Goal: Task Accomplishment & Management: Use online tool/utility

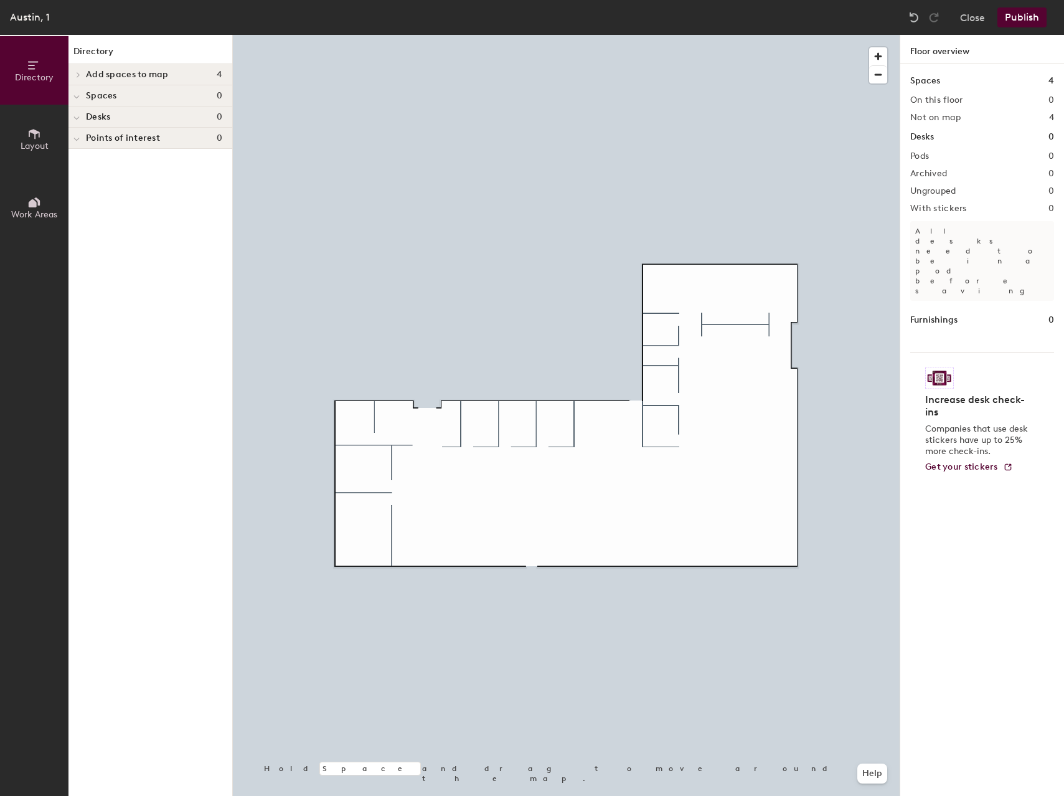
click at [29, 131] on icon at bounding box center [34, 134] width 11 height 10
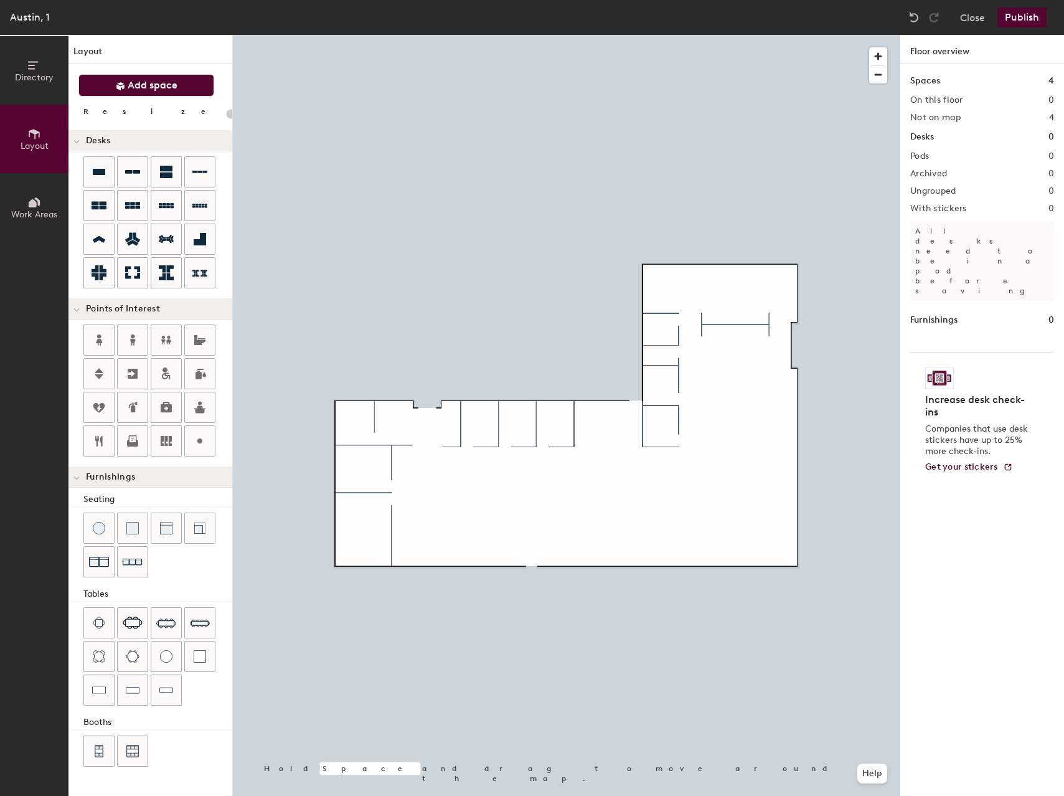
click at [161, 87] on span "Add space" at bounding box center [153, 85] width 50 height 12
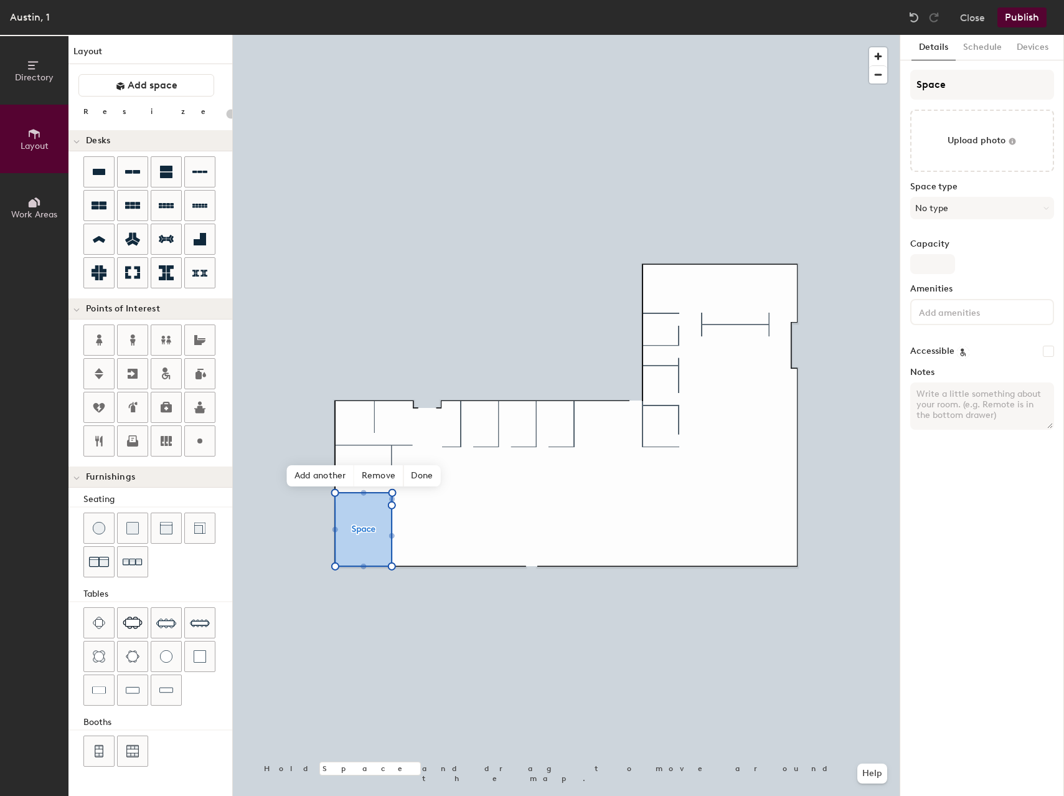
type input "20"
click at [943, 80] on input "Space" at bounding box center [982, 85] width 144 height 30
type input "RO"
type input "20"
type input "ROLLER"
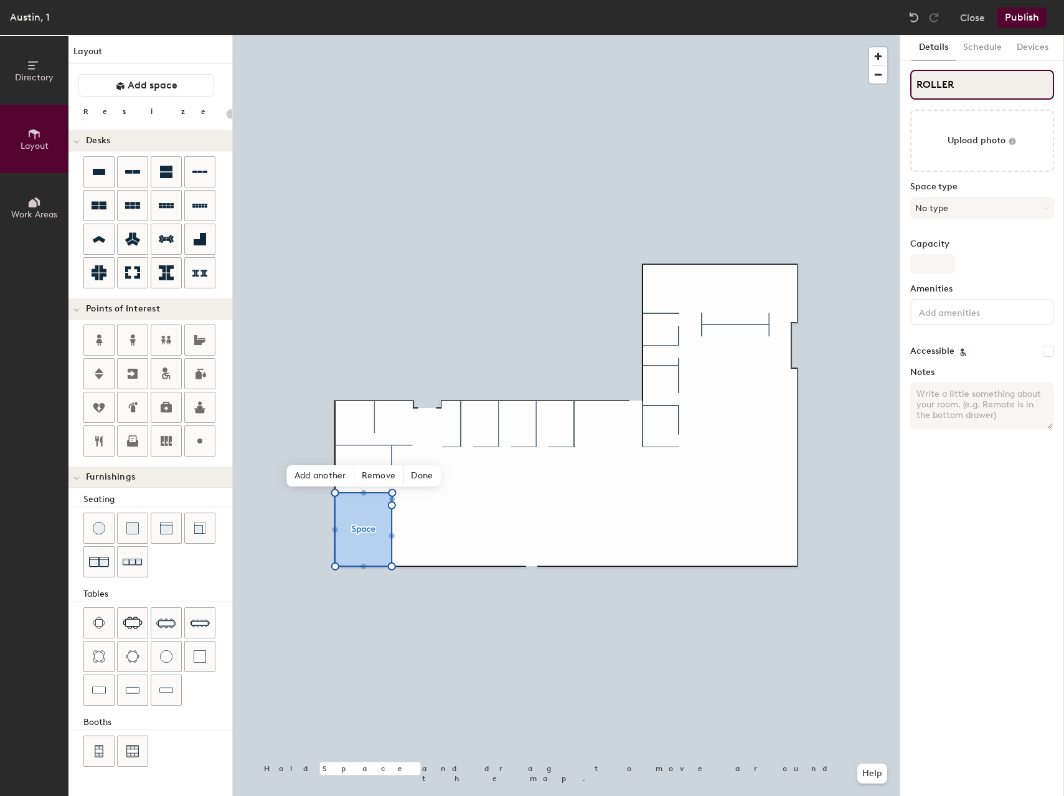
type input "20"
type input "ROLLER Rink"
type input "20"
type input "ROLLER Rink"
click at [933, 261] on input "Capacity" at bounding box center [932, 264] width 45 height 20
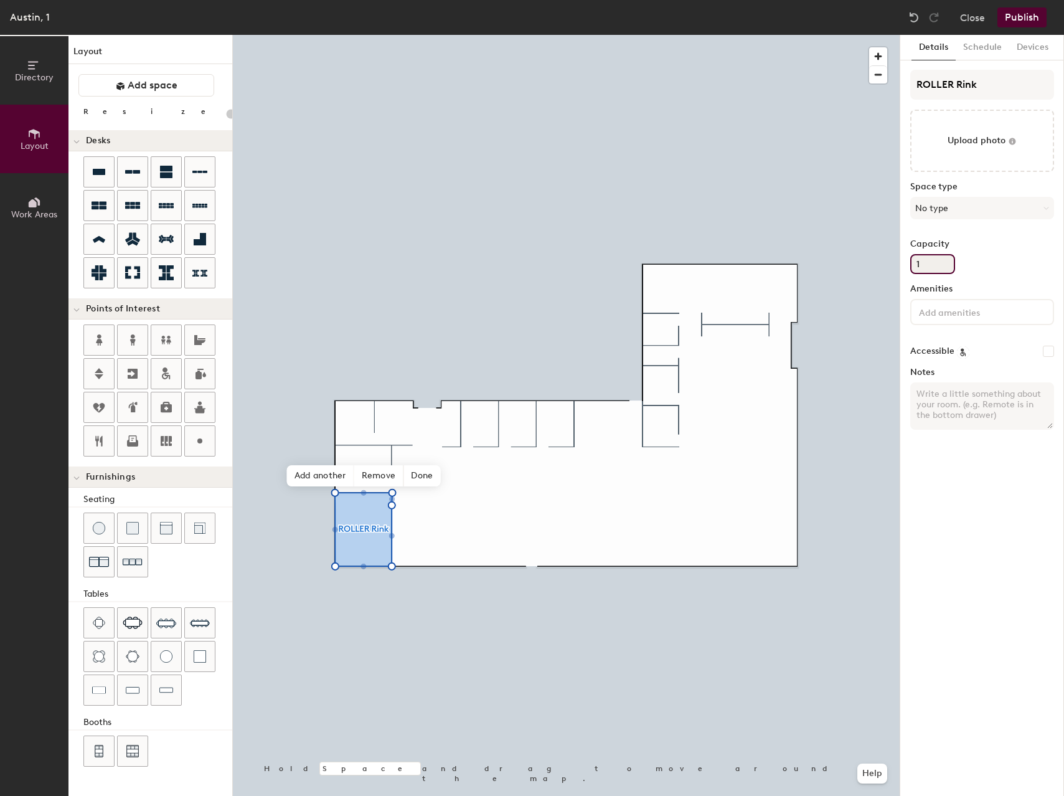
type input "12"
type input "20"
type input "1"
type input "20"
type input "10"
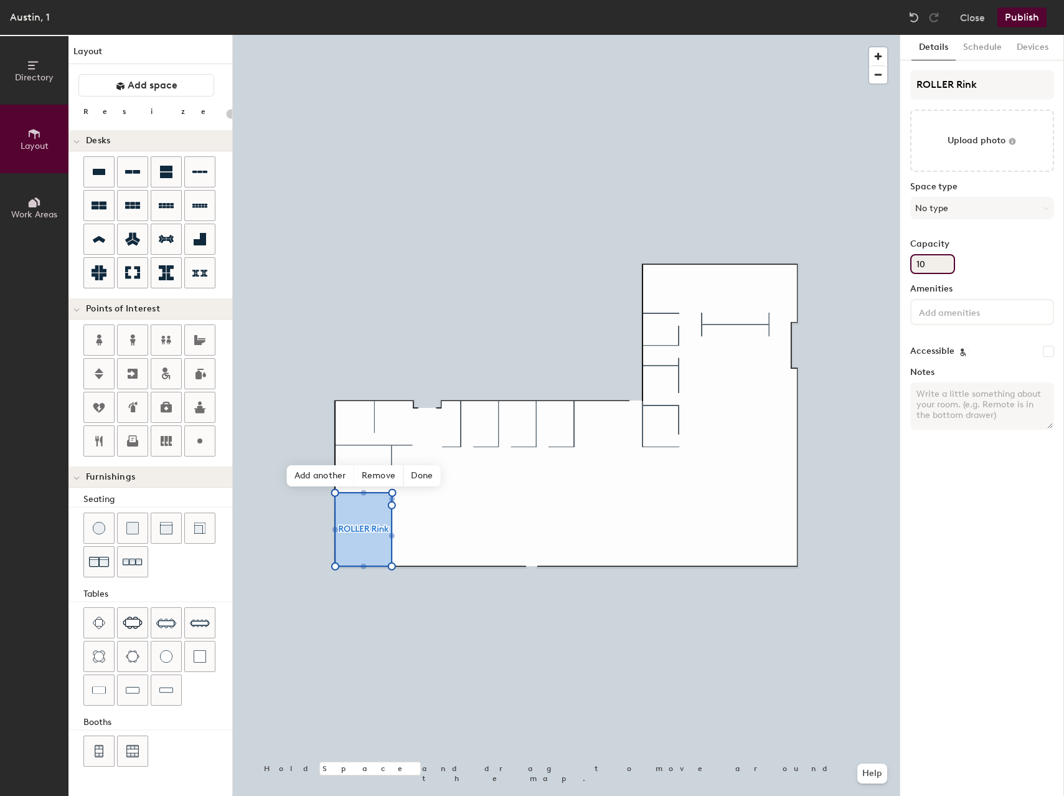
type input "20"
type input "10"
click at [1050, 560] on div "Details Schedule Devices ROLLER Rink Upload photo Space type No type Capacity 1…" at bounding box center [982, 415] width 164 height 761
drag, startPoint x: 994, startPoint y: 550, endPoint x: 988, endPoint y: 554, distance: 6.4
click at [994, 550] on div "Details Schedule Devices ROLLER Rink Upload photo Space type No type Capacity 1…" at bounding box center [982, 415] width 164 height 761
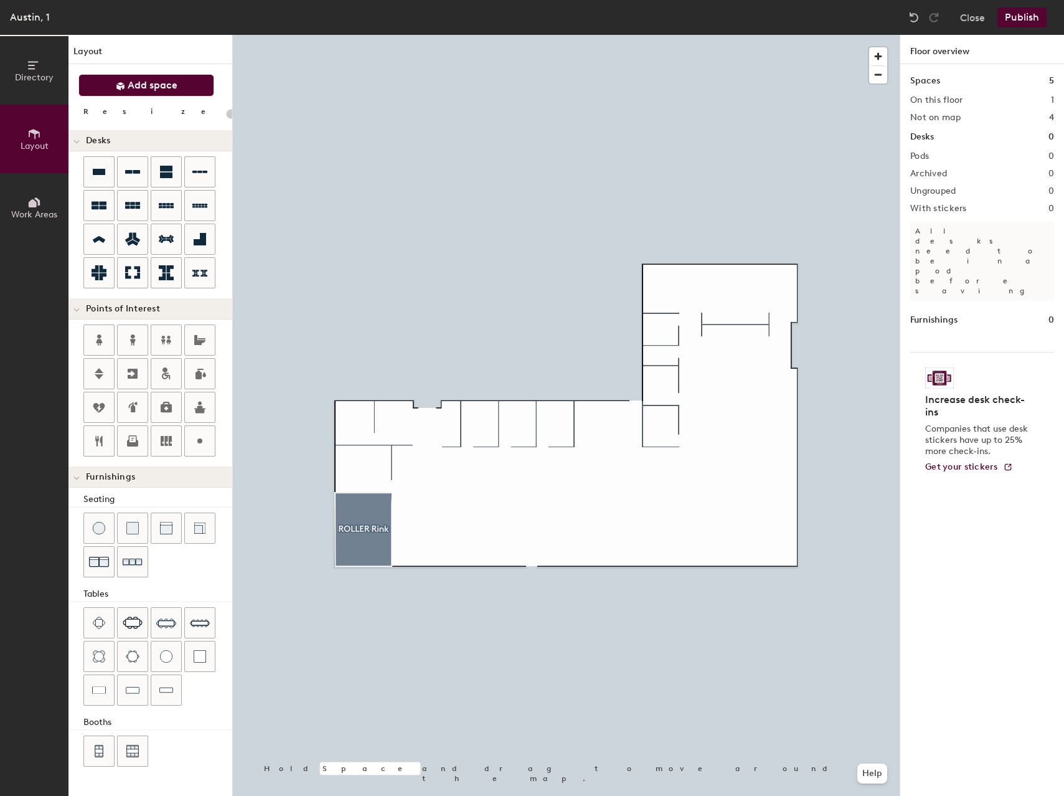
click at [154, 77] on button "Add space" at bounding box center [146, 85] width 136 height 22
click at [158, 87] on span "Add space" at bounding box center [153, 85] width 50 height 12
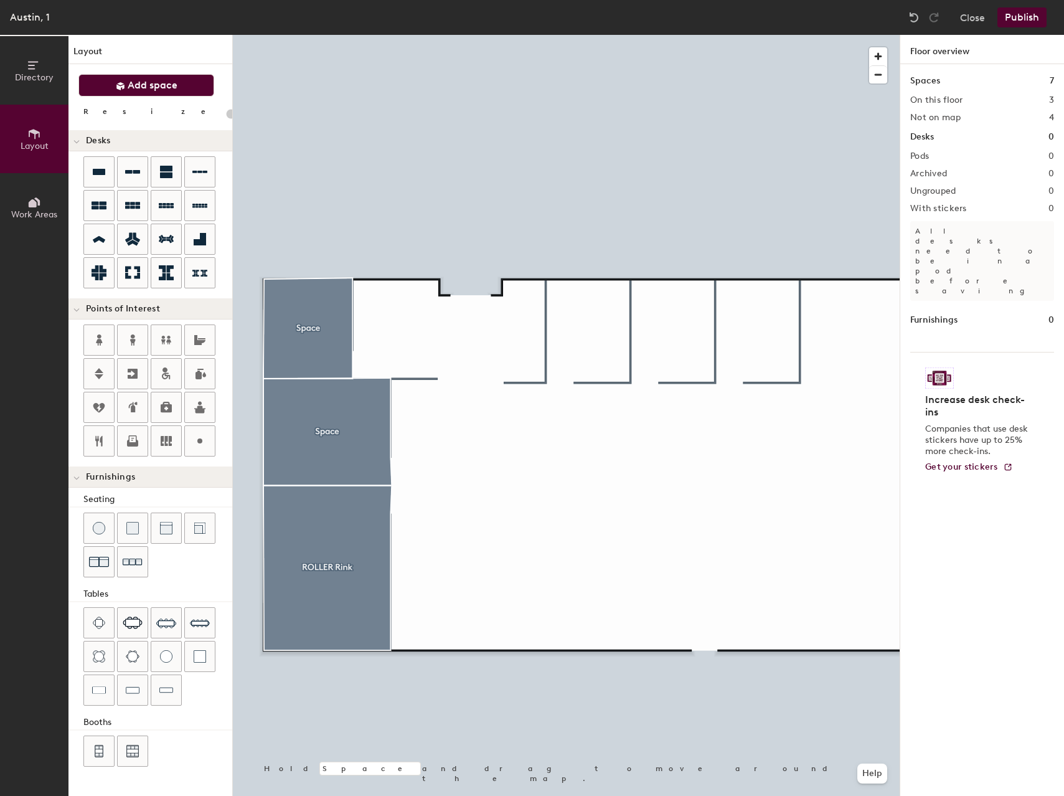
click at [164, 82] on span "Add space" at bounding box center [153, 85] width 50 height 12
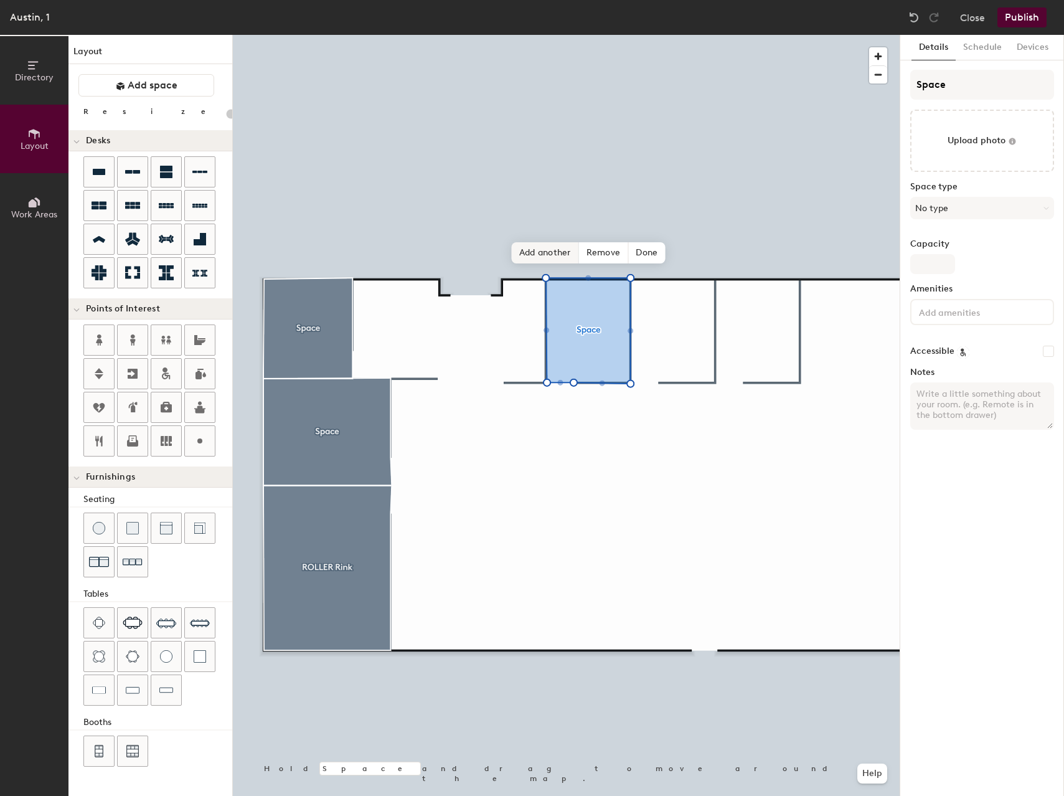
click at [534, 252] on span "Add another" at bounding box center [545, 252] width 67 height 21
click at [623, 253] on span "Add another" at bounding box center [630, 252] width 67 height 21
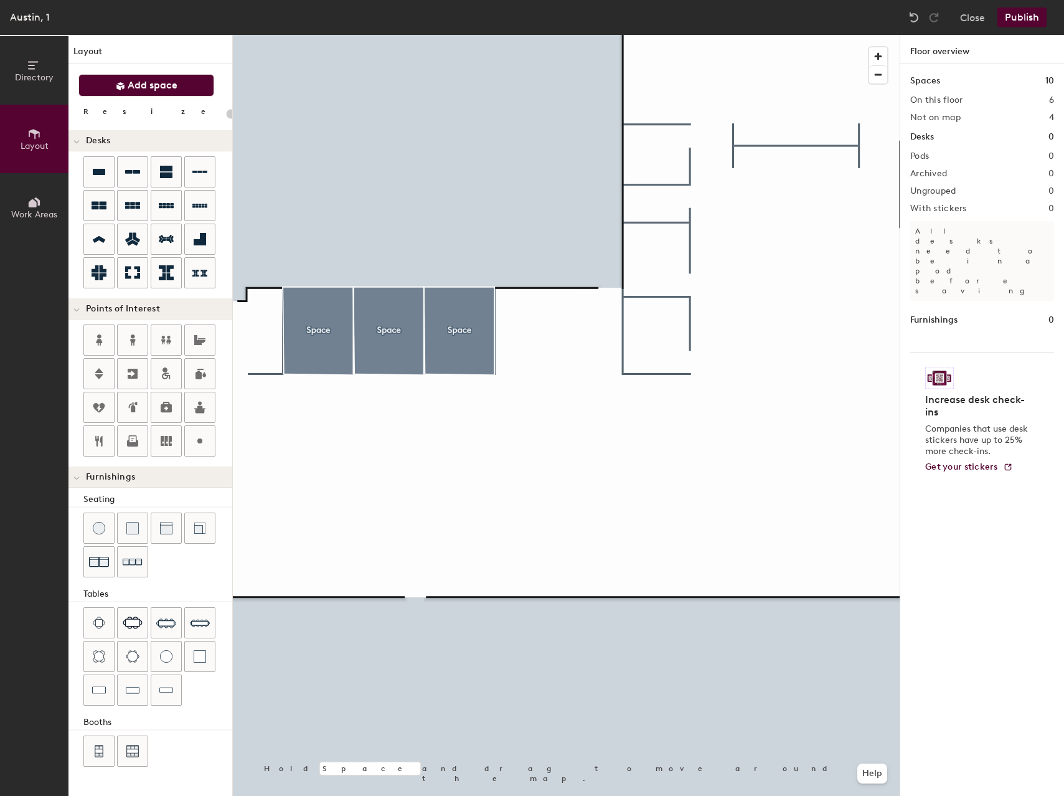
click at [179, 88] on button "Add space" at bounding box center [146, 85] width 136 height 22
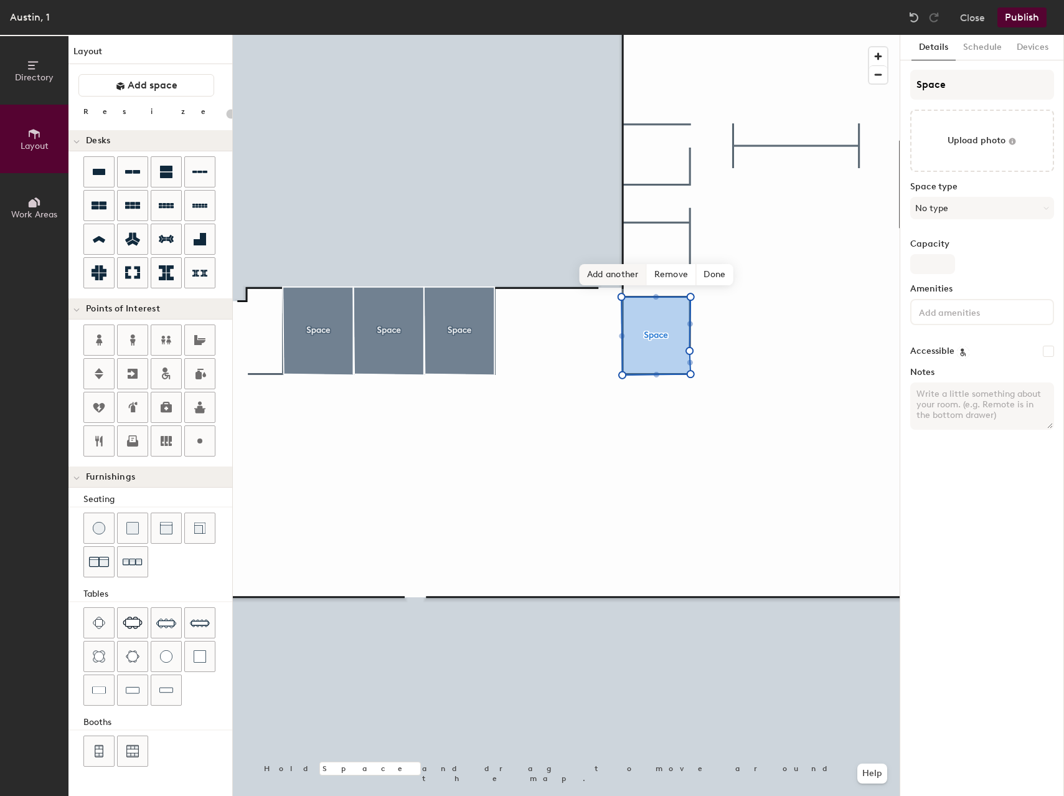
click at [622, 281] on span "Add another" at bounding box center [613, 274] width 67 height 21
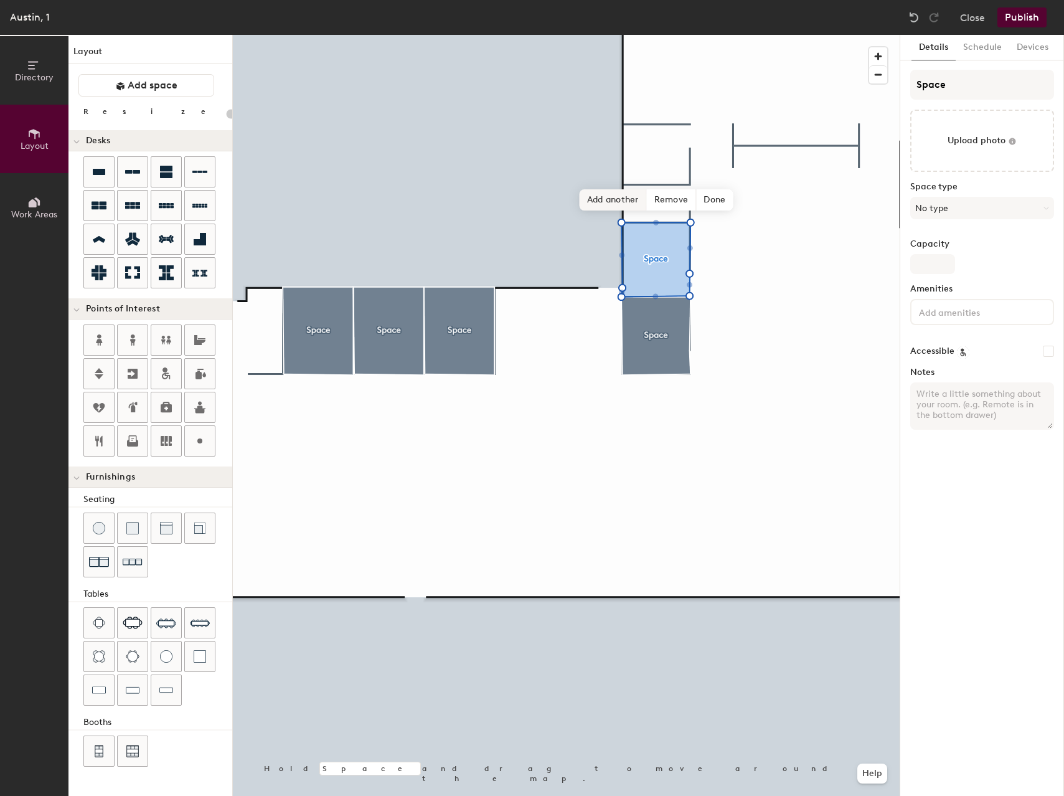
click at [624, 201] on span "Add another" at bounding box center [613, 199] width 67 height 21
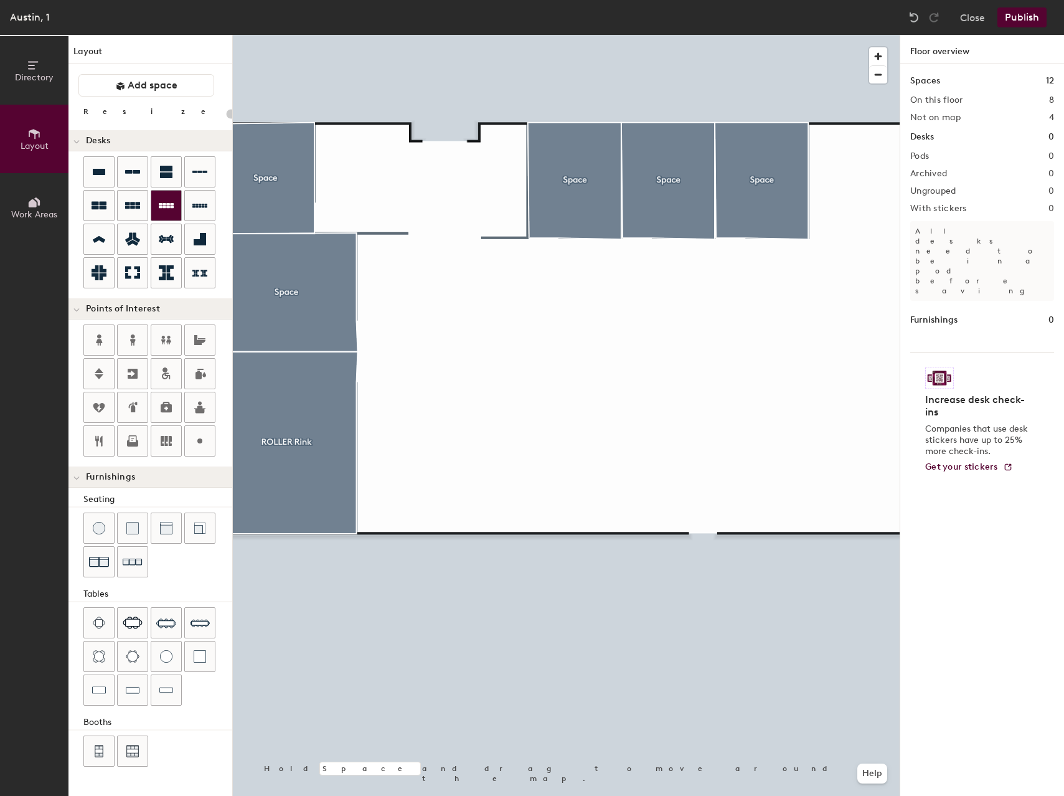
click at [163, 209] on icon at bounding box center [166, 205] width 15 height 15
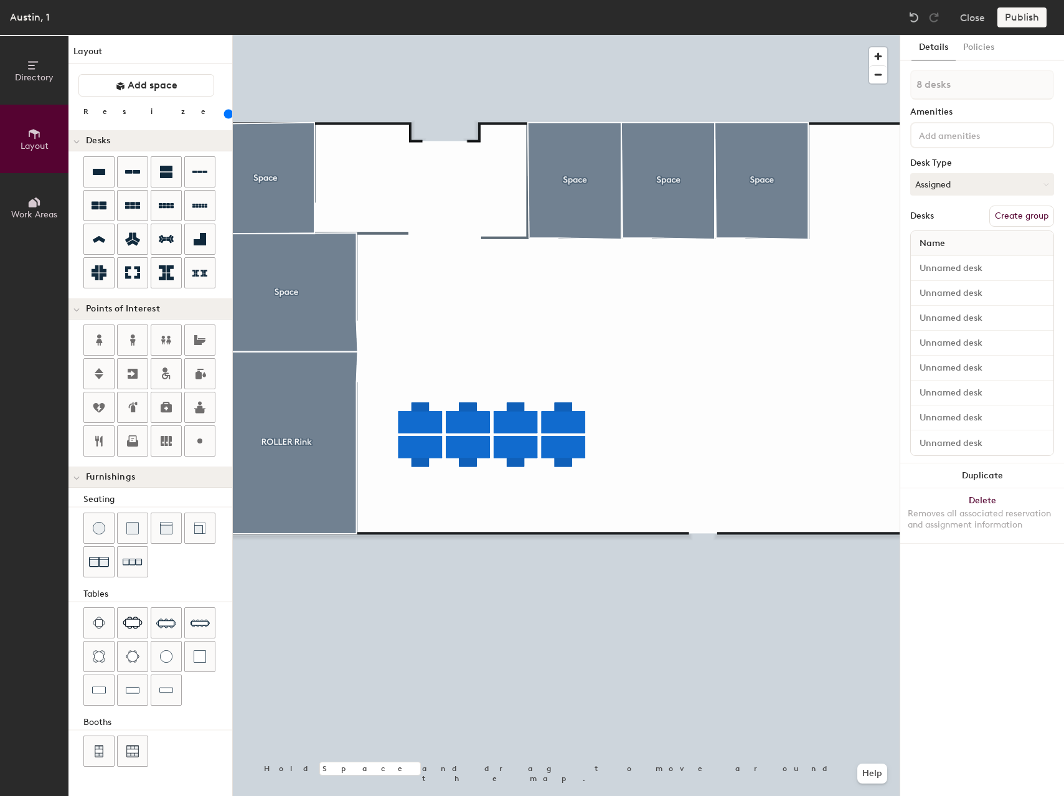
drag, startPoint x: 128, startPoint y: 115, endPoint x: 139, endPoint y: 116, distance: 11.4
click at [226, 116] on input "range" at bounding box center [226, 114] width 0 height 10
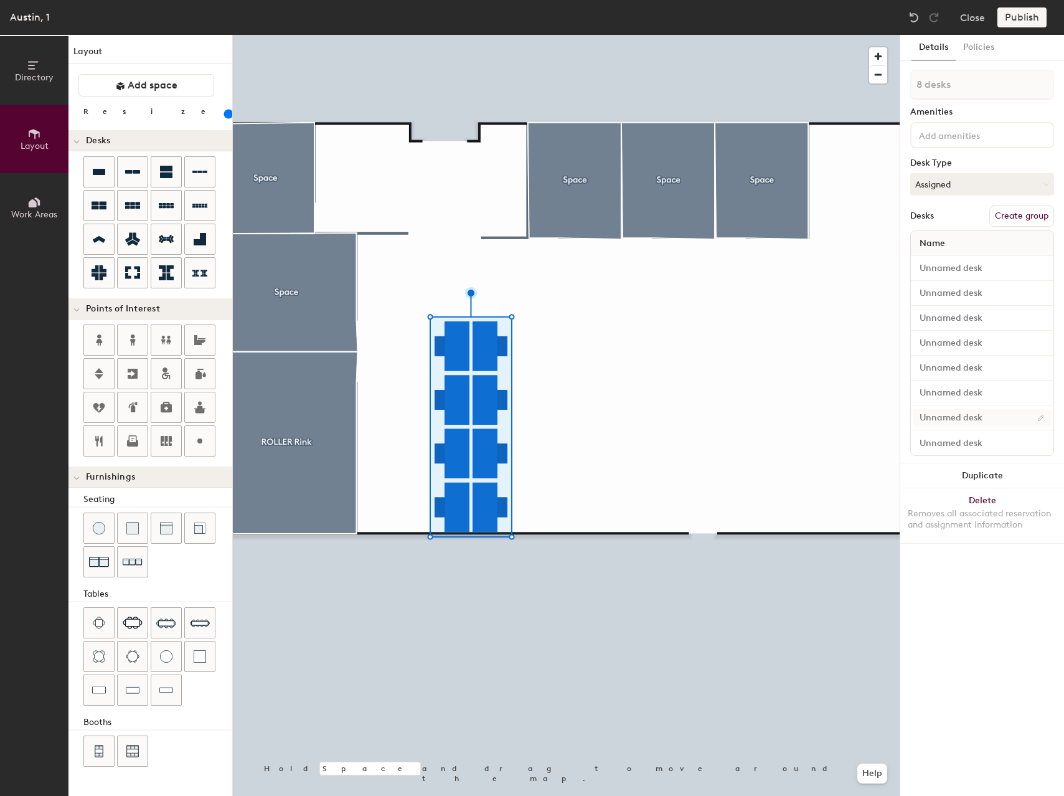
click at [635, 35] on div at bounding box center [566, 35] width 667 height 0
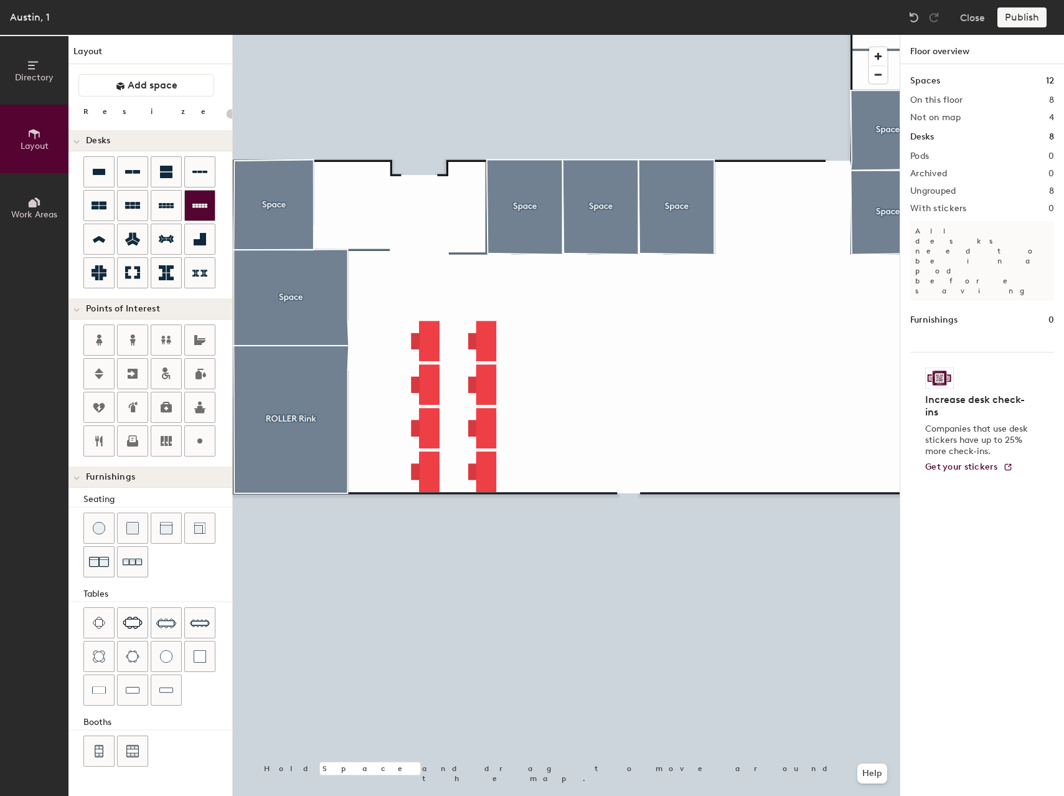
click at [205, 203] on icon at bounding box center [199, 205] width 15 height 15
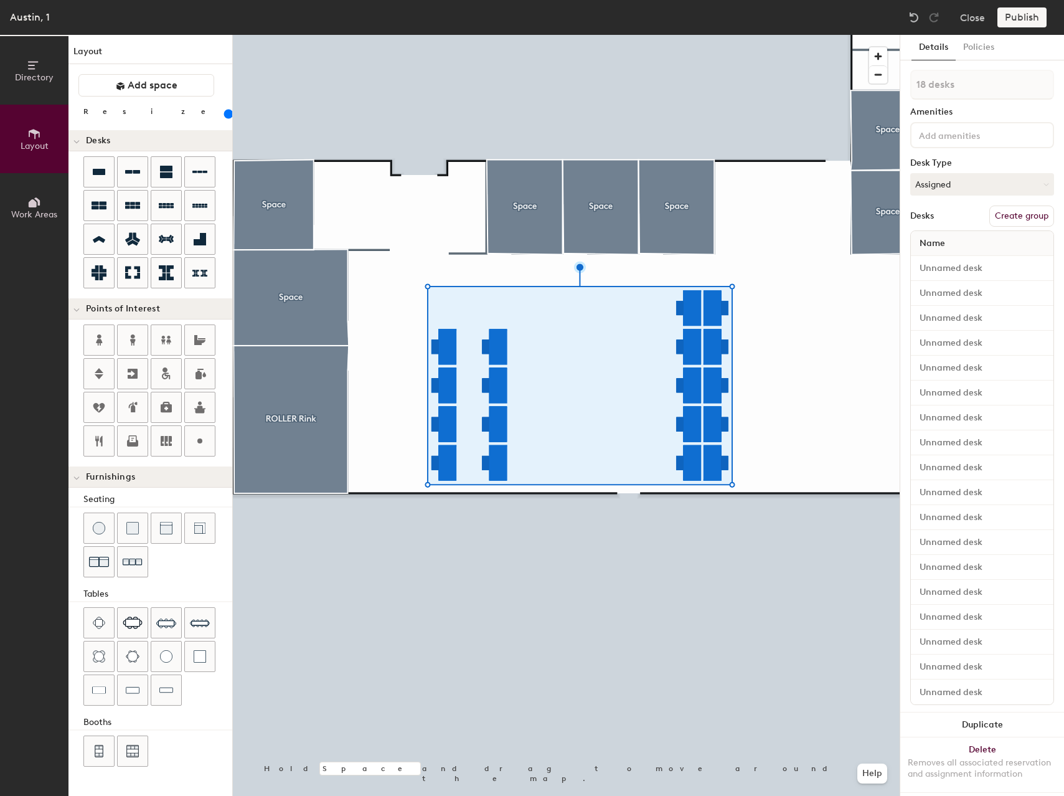
click at [226, 115] on input "range" at bounding box center [226, 114] width 0 height 10
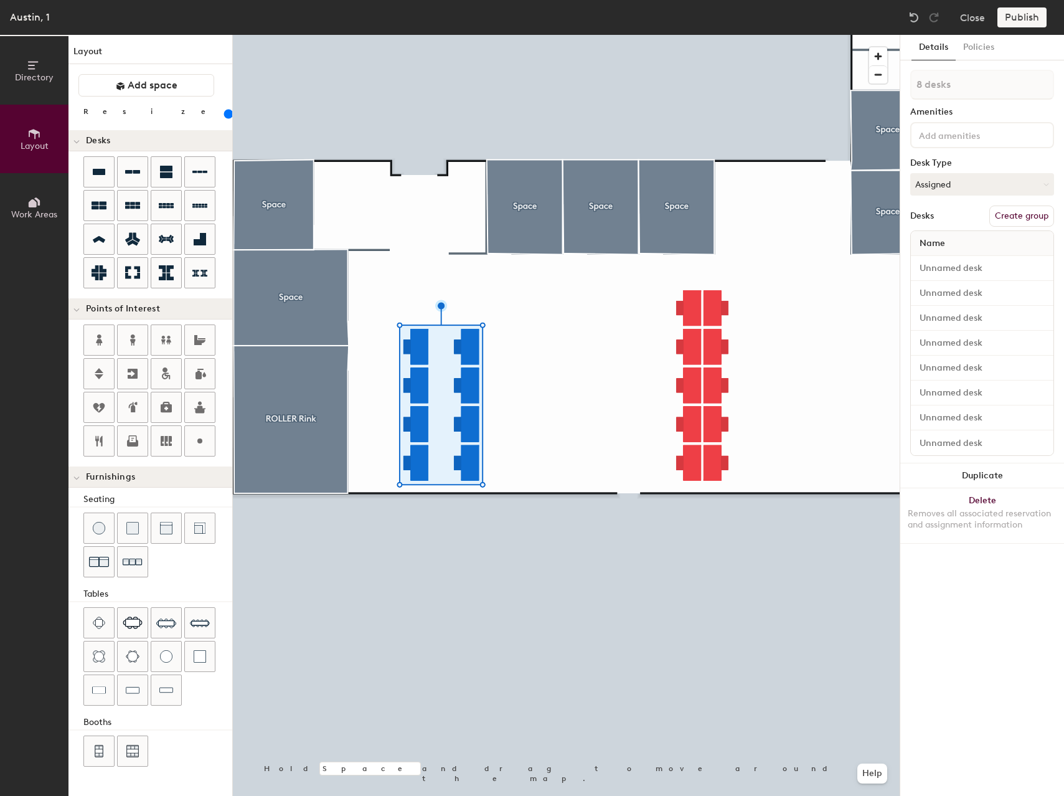
click at [534, 35] on div at bounding box center [566, 35] width 667 height 0
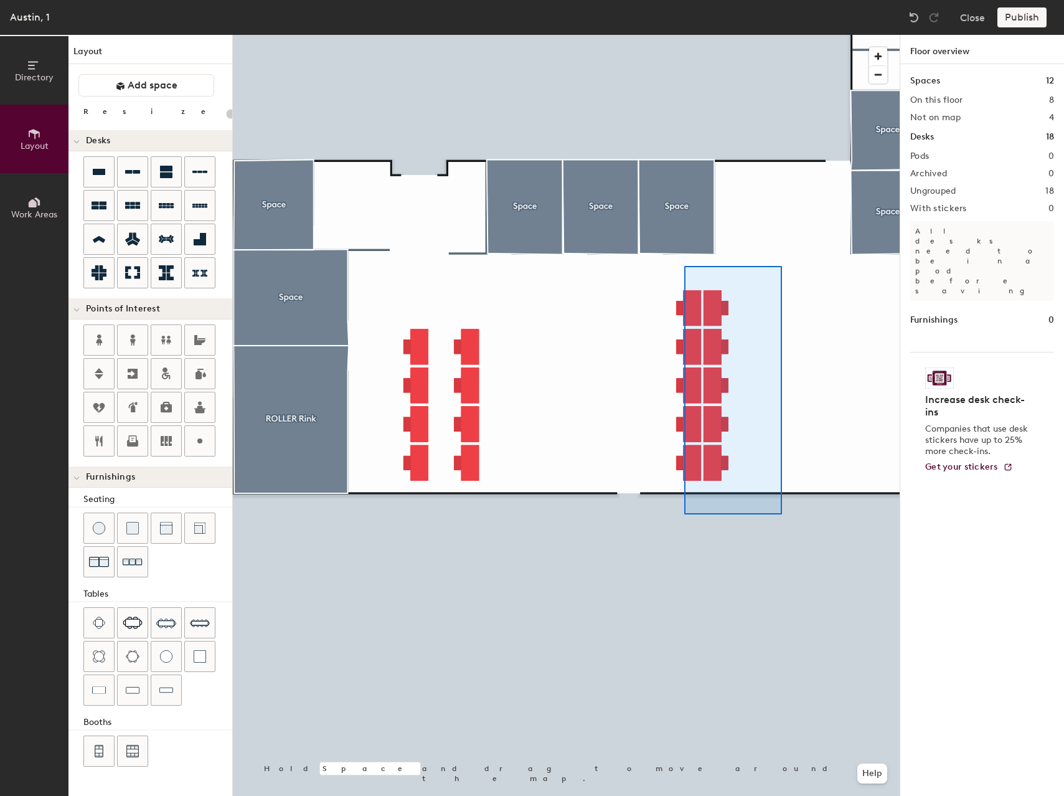
type input "160"
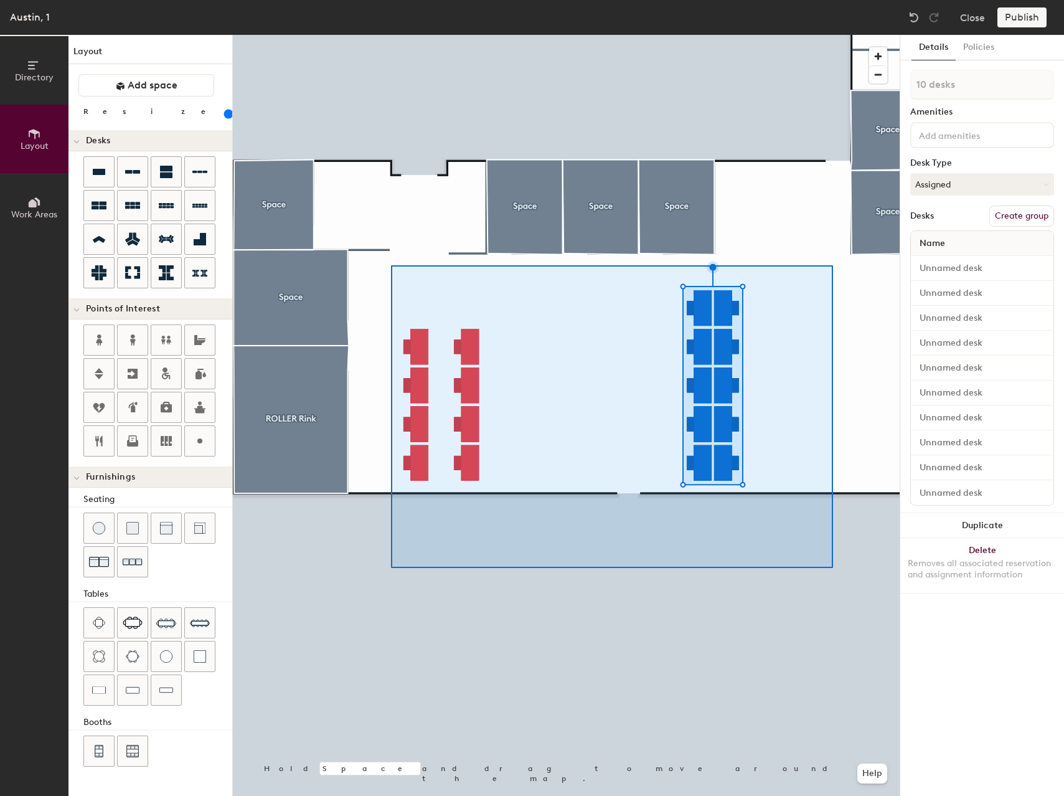
type input "18 desks"
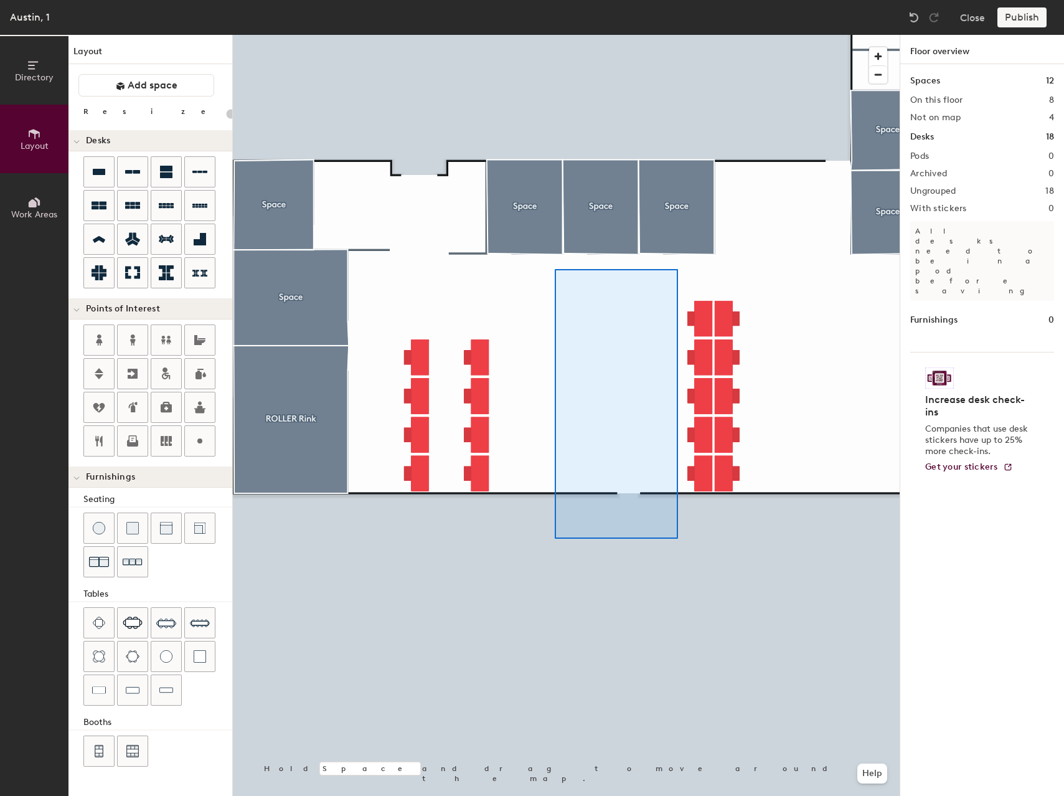
type input "160"
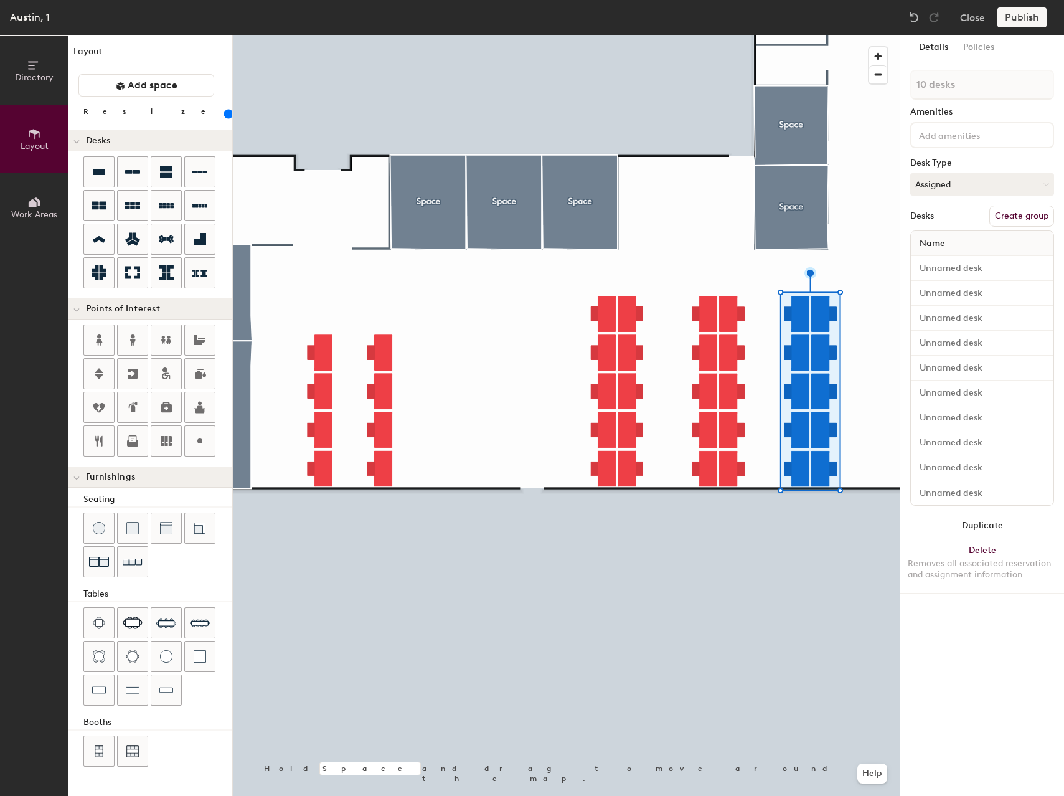
type input "1 desk"
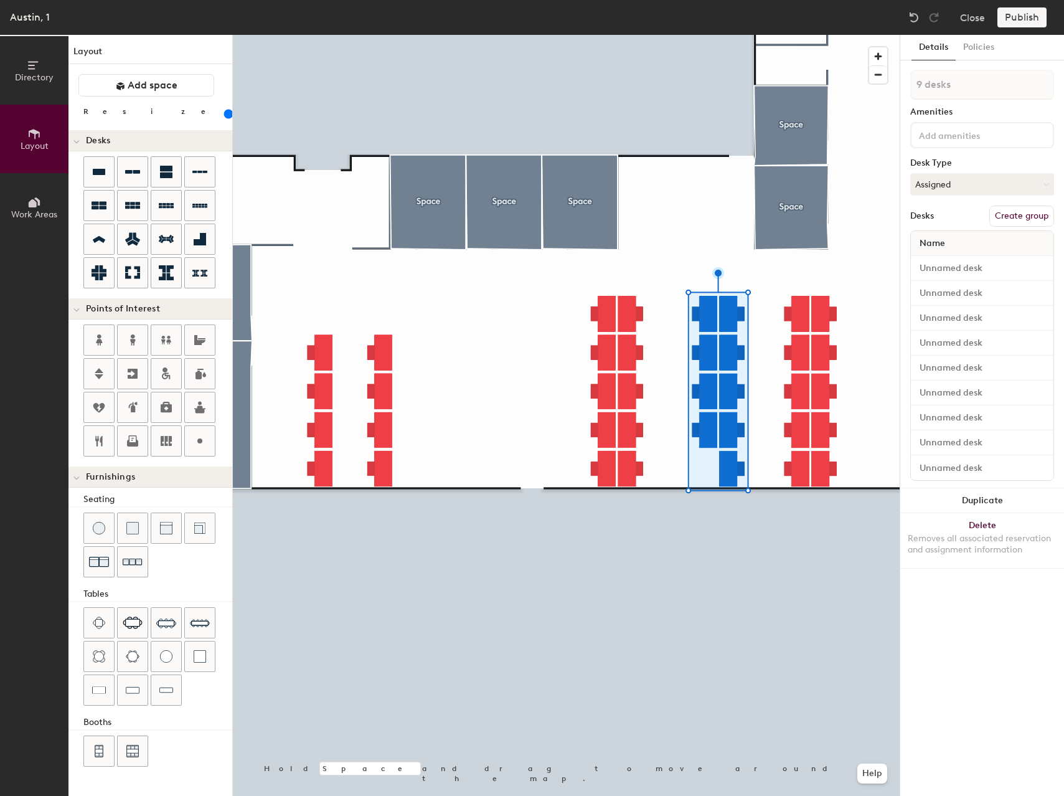
click at [855, 35] on div at bounding box center [566, 35] width 667 height 0
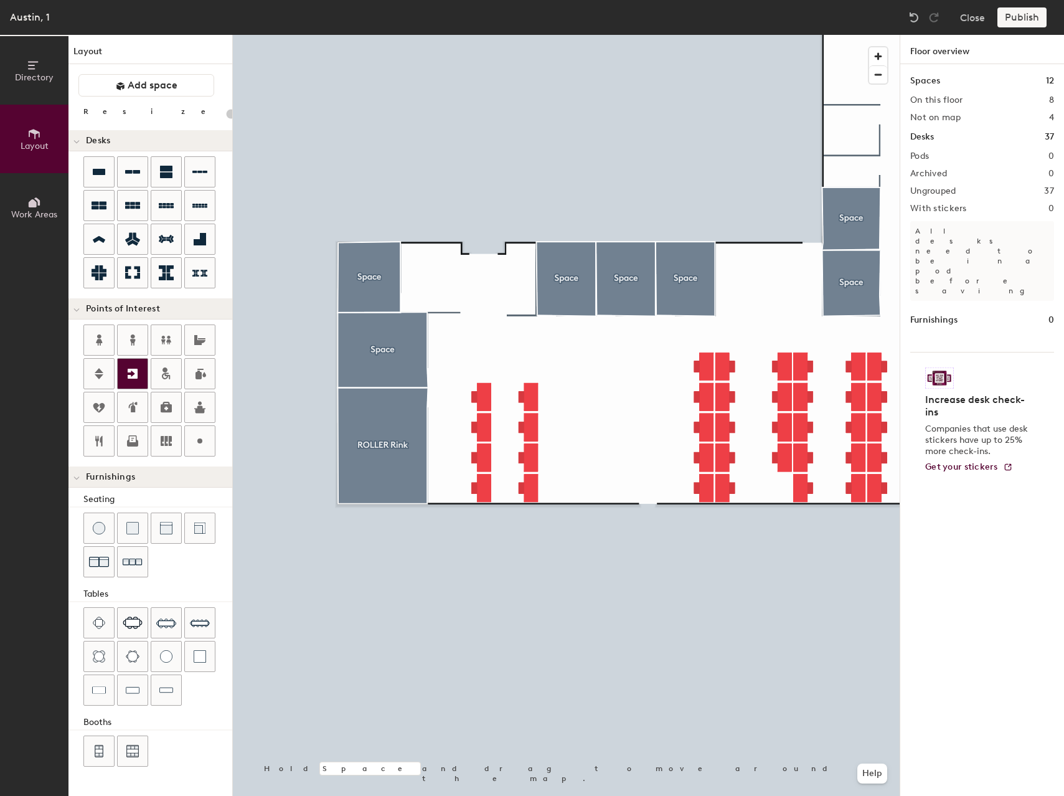
click at [133, 372] on icon at bounding box center [132, 373] width 15 height 15
type input "20"
type input "E"
type input "20"
type input "Exit"
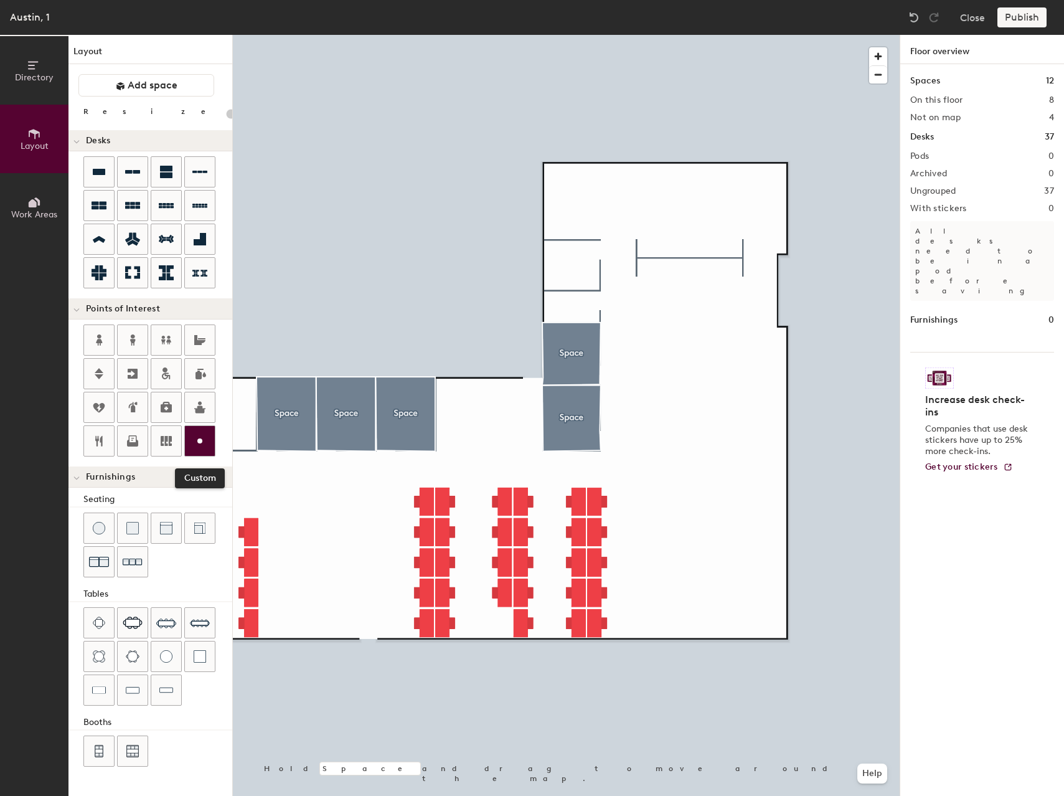
drag, startPoint x: 197, startPoint y: 440, endPoint x: 207, endPoint y: 434, distance: 10.9
click at [197, 440] on circle at bounding box center [199, 440] width 5 height 5
type input "20"
type input "Store"
type input "20"
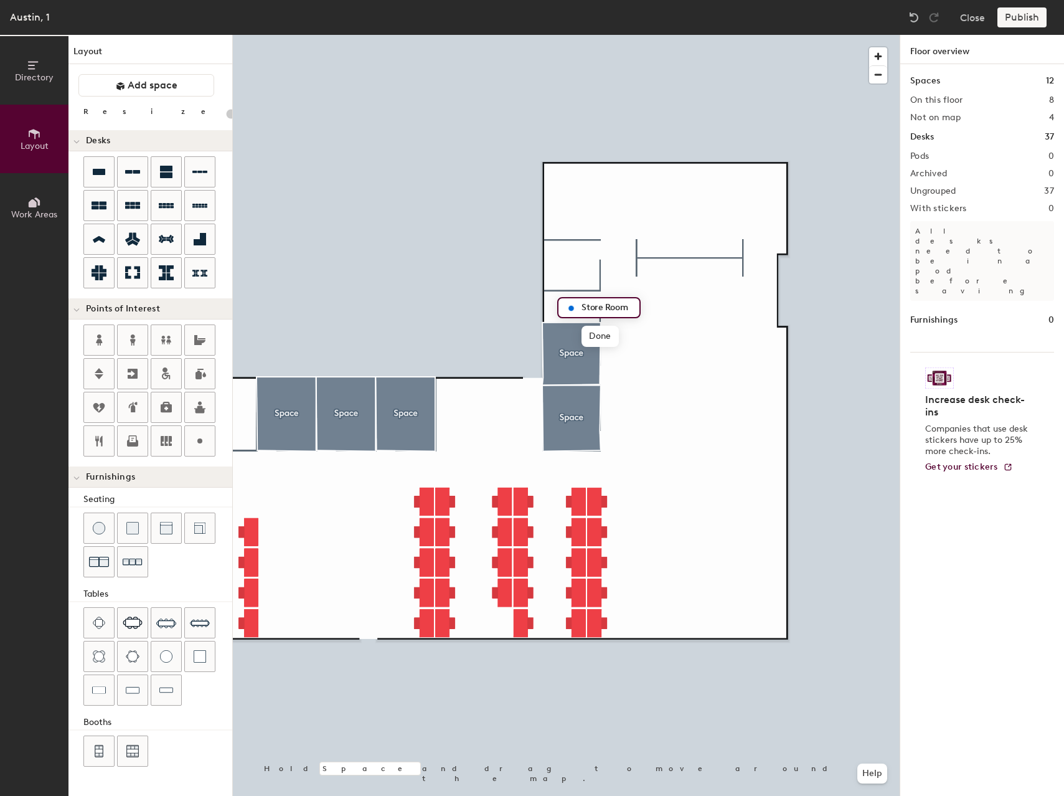
type input "Store Room"
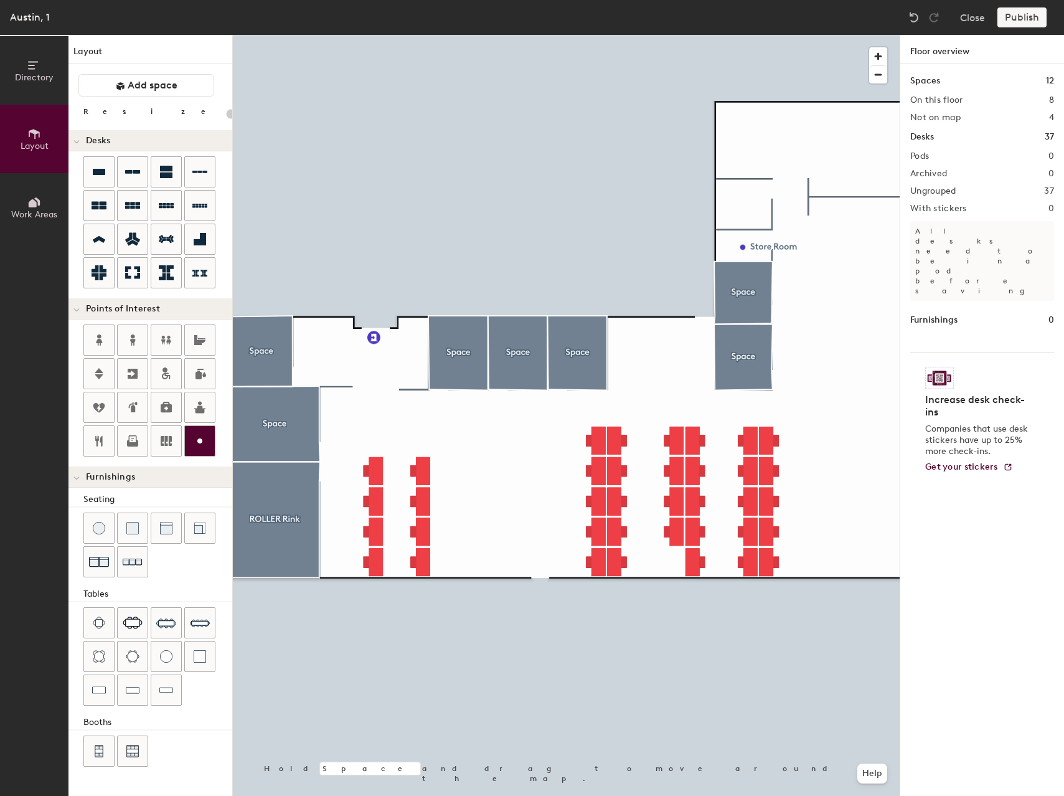
click at [205, 436] on icon at bounding box center [199, 440] width 15 height 15
type input "20"
type input "Moth"
type input "20"
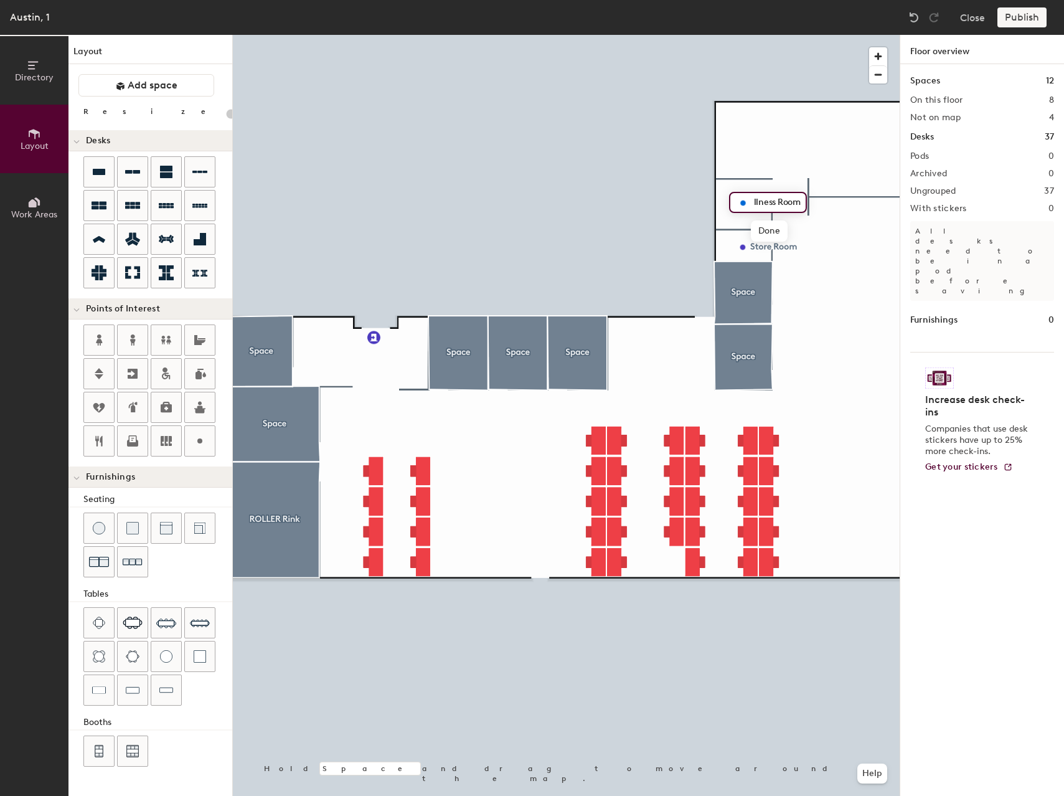
type input "Wellness Room"
click at [838, 35] on div at bounding box center [566, 35] width 667 height 0
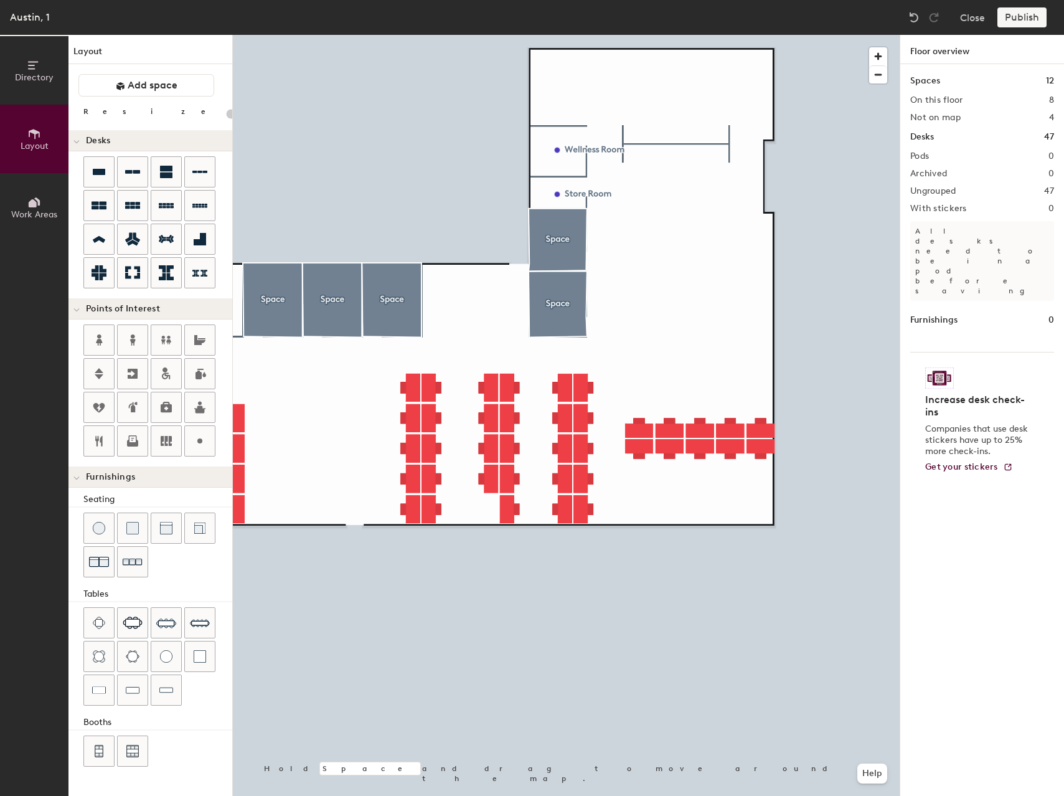
type input "160"
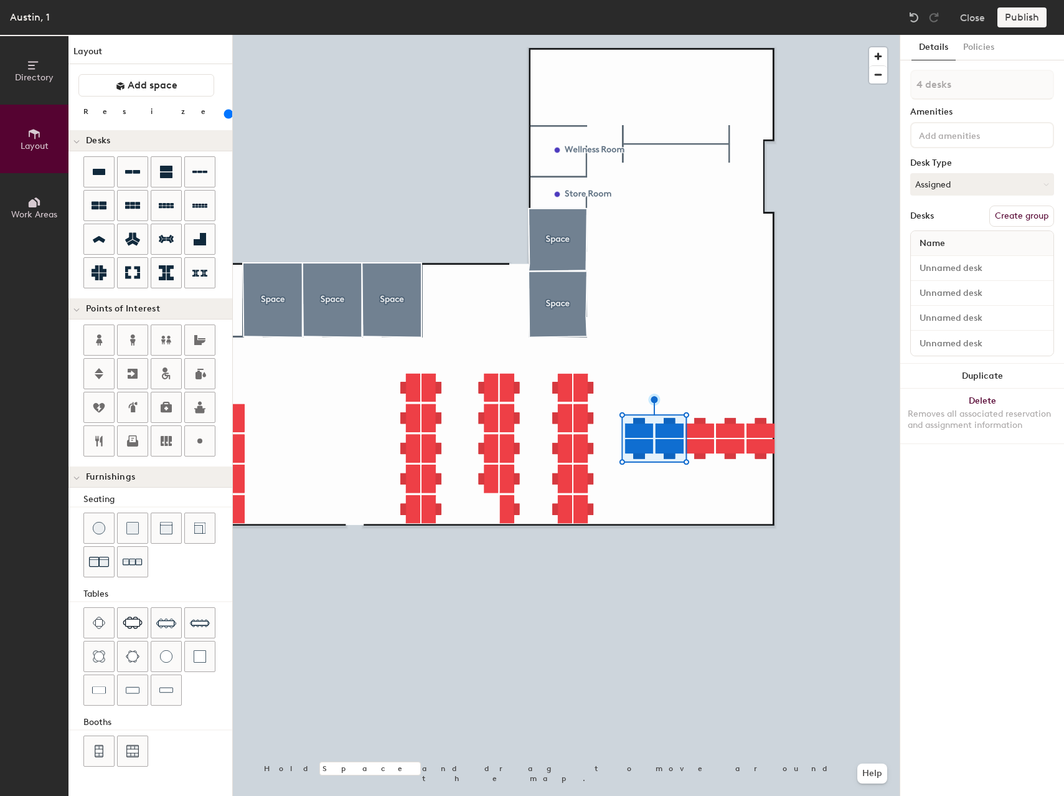
type input "5 desks"
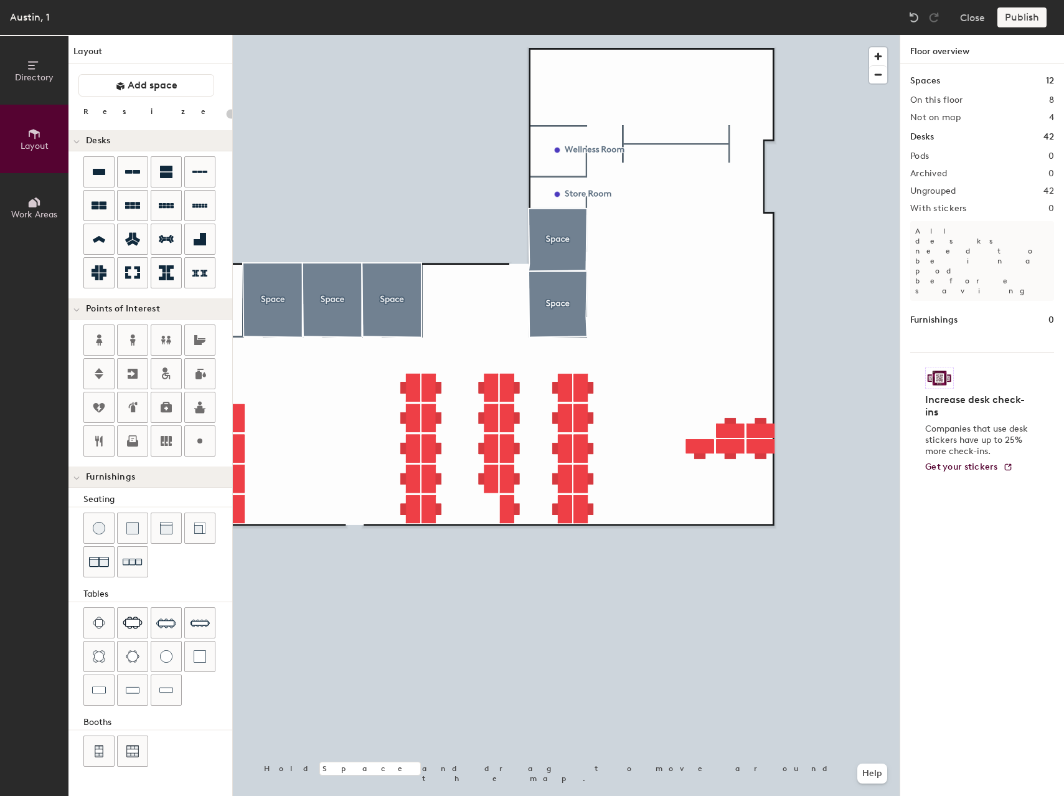
click at [676, 35] on div at bounding box center [566, 35] width 667 height 0
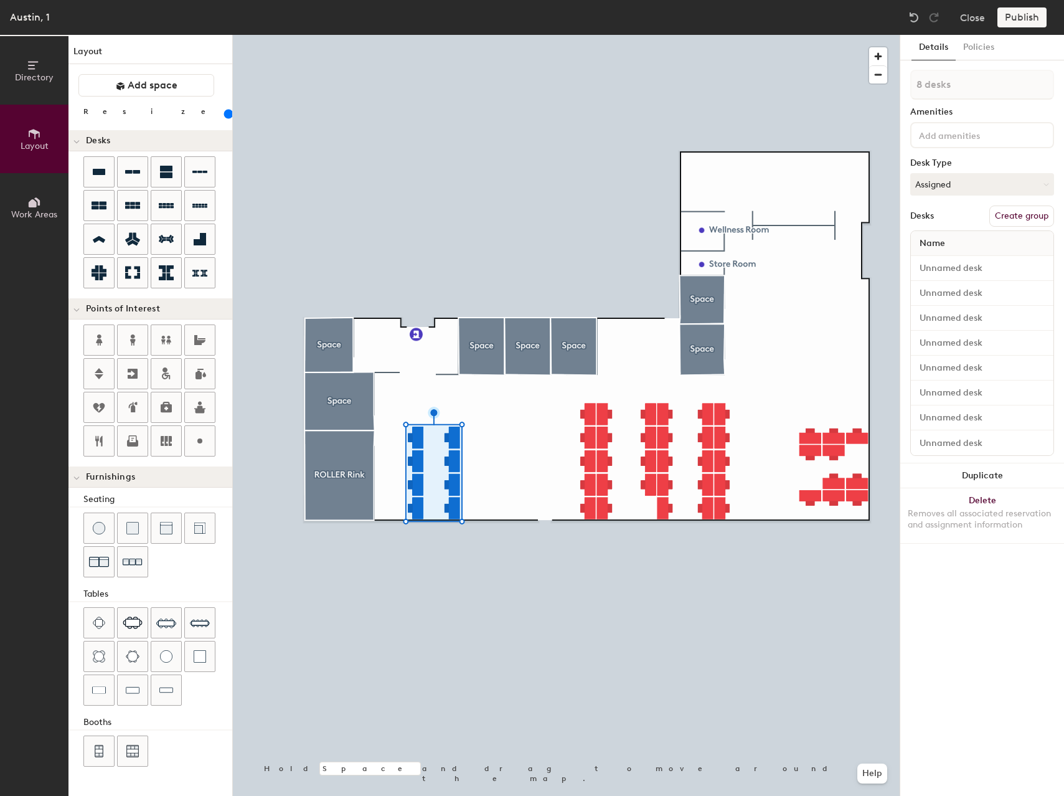
click at [1017, 217] on button "Create group" at bounding box center [1021, 215] width 65 height 21
click at [616, 35] on div at bounding box center [566, 35] width 667 height 0
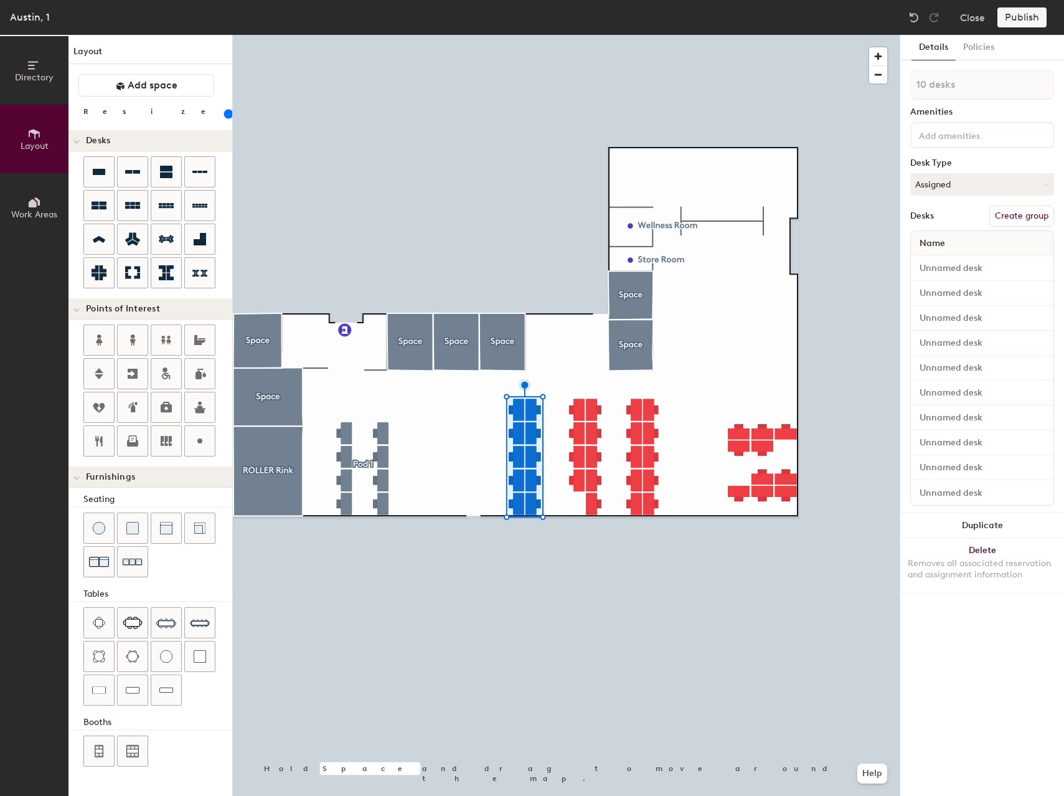
click at [1011, 216] on button "Create group" at bounding box center [1021, 215] width 65 height 21
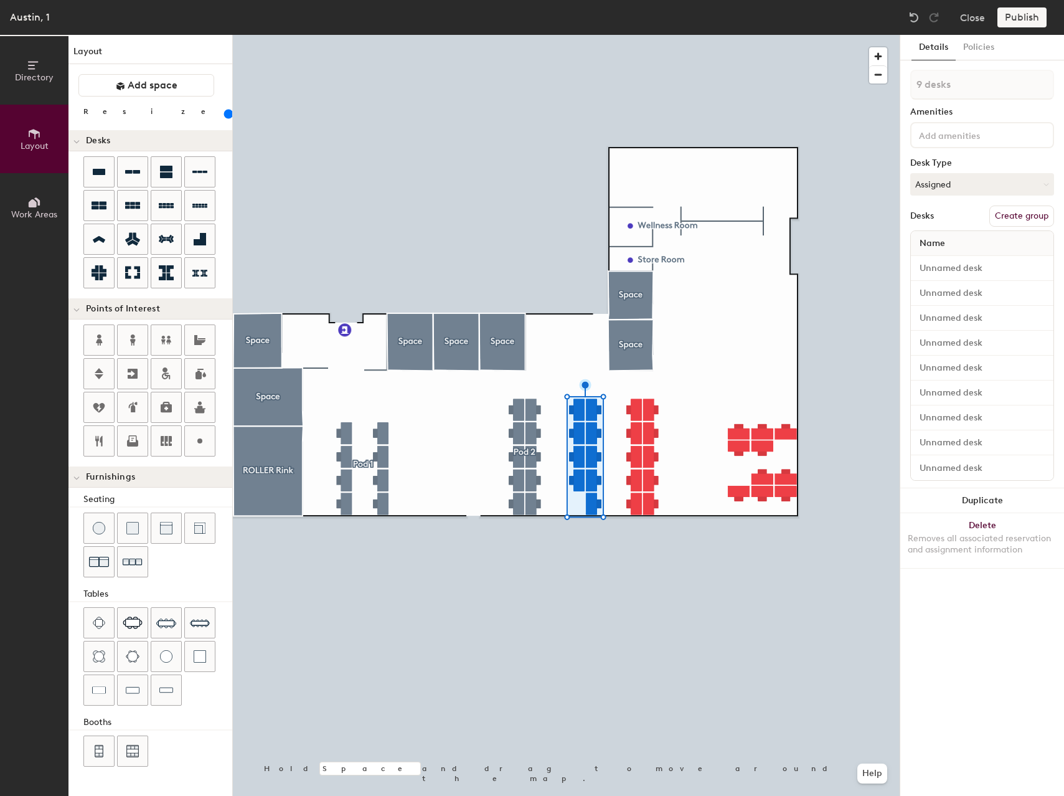
click at [1012, 220] on button "Create group" at bounding box center [1021, 215] width 65 height 21
click at [801, 35] on div at bounding box center [566, 35] width 667 height 0
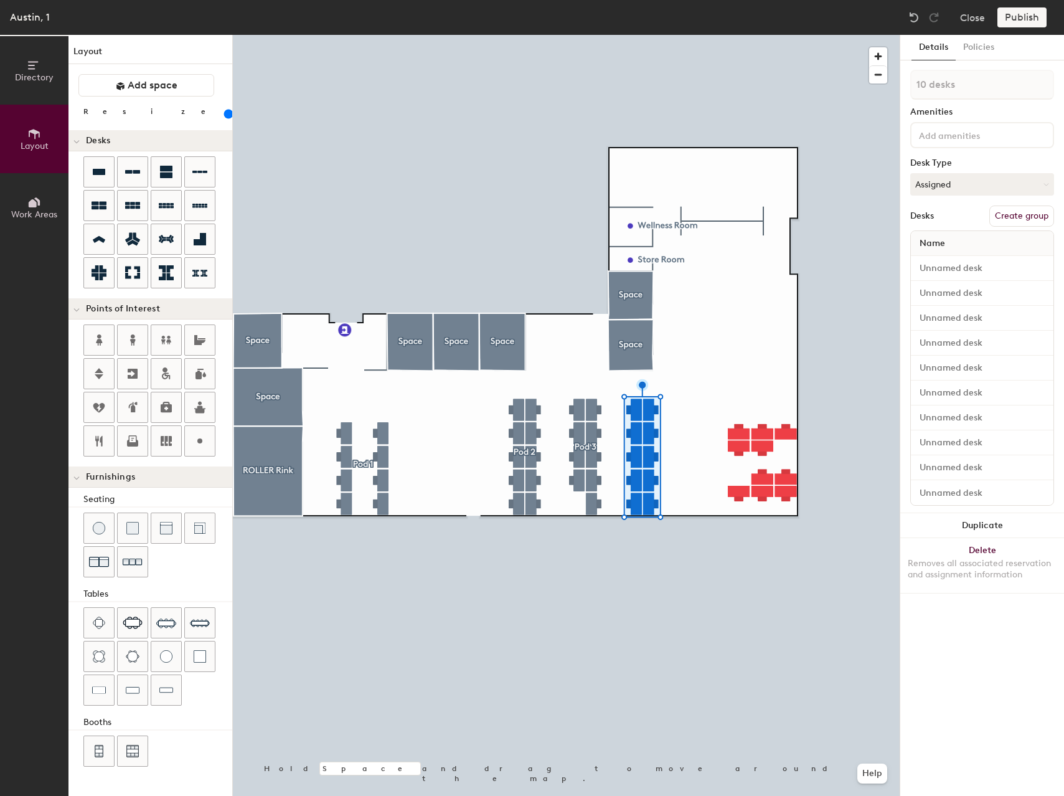
click at [1014, 217] on button "Create group" at bounding box center [1021, 215] width 65 height 21
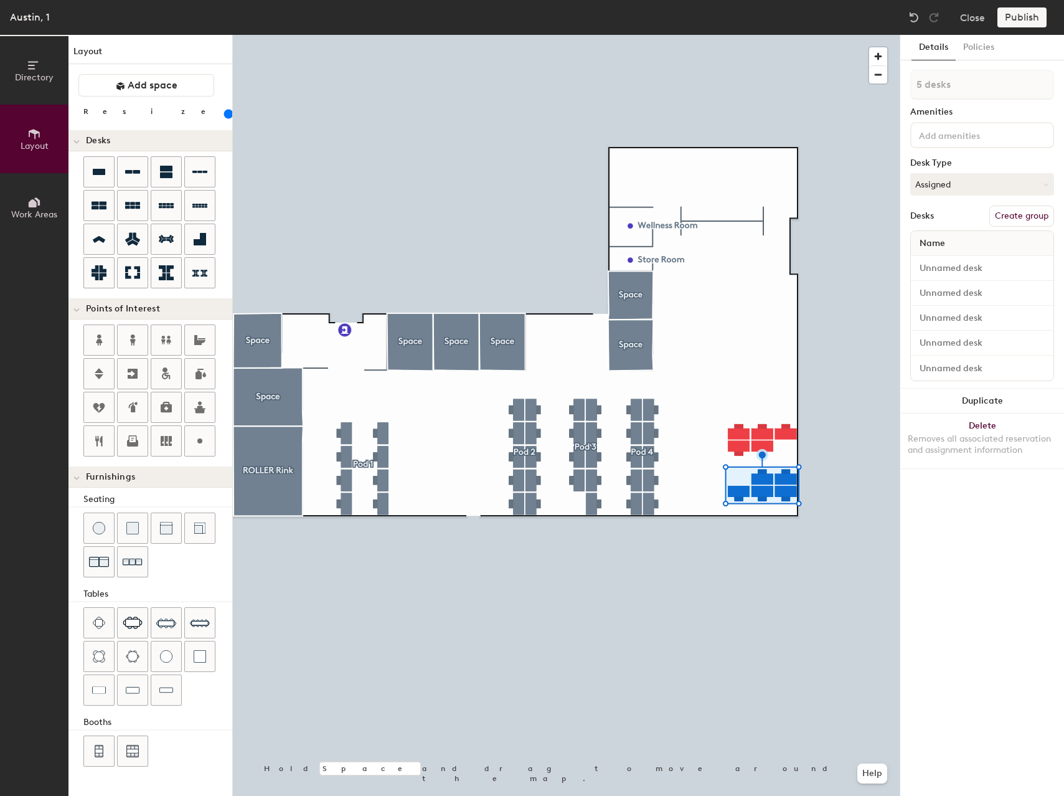
click at [1027, 214] on button "Create group" at bounding box center [1021, 215] width 65 height 21
click at [1011, 217] on button "Create group" at bounding box center [1021, 215] width 65 height 21
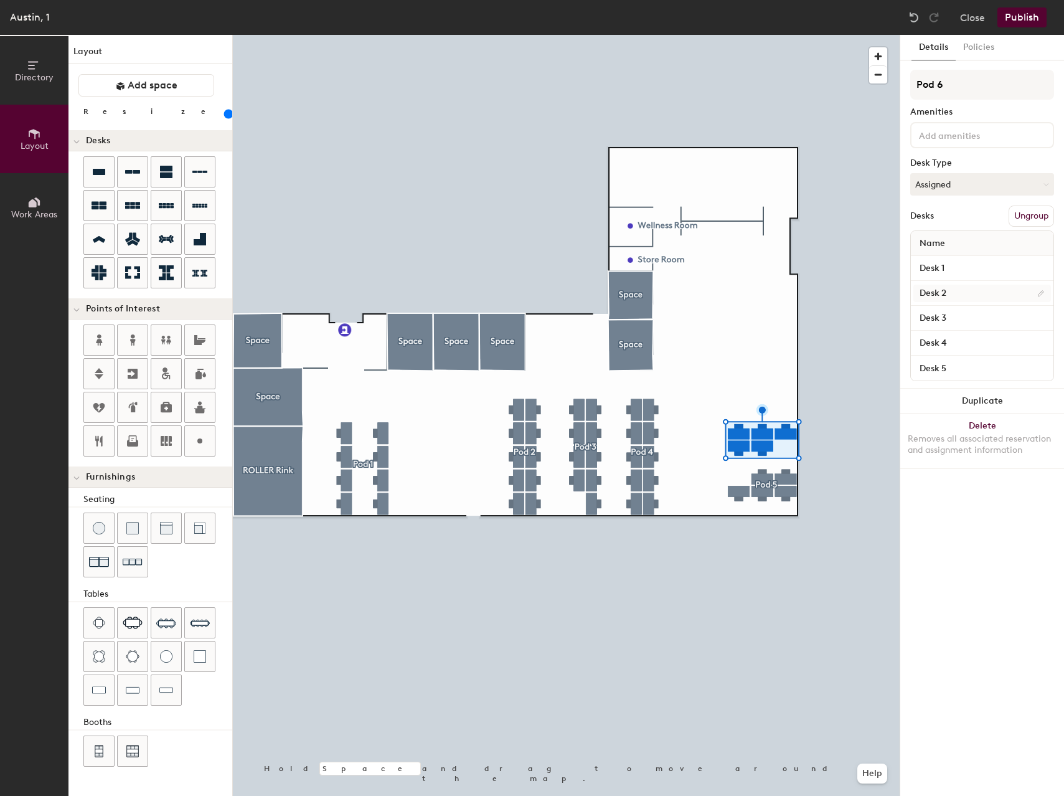
click at [822, 35] on div at bounding box center [566, 35] width 667 height 0
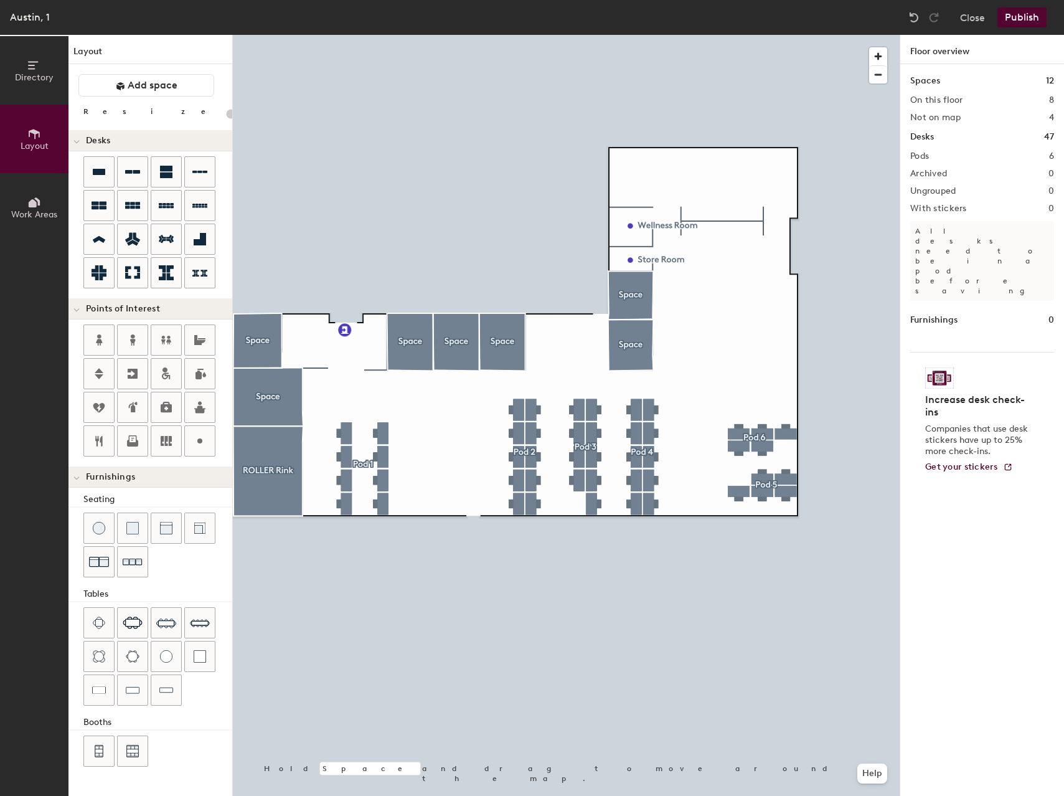
type input "20"
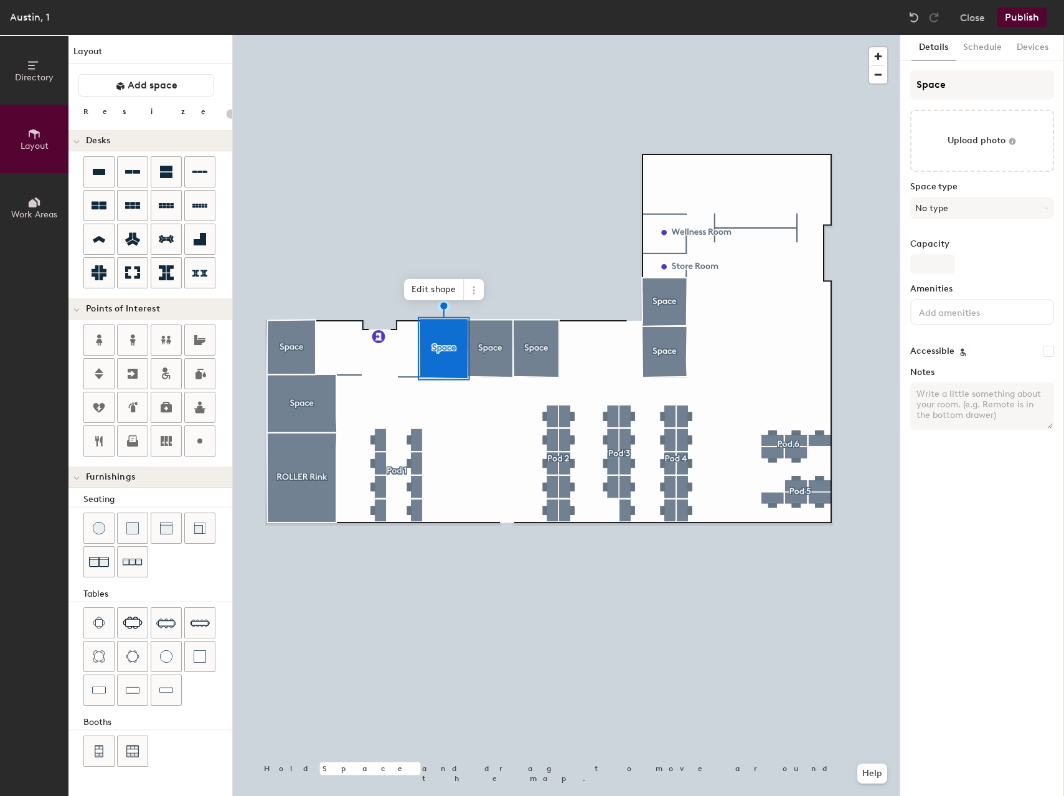
type input "20"
click at [958, 212] on button "No type" at bounding box center [982, 208] width 144 height 22
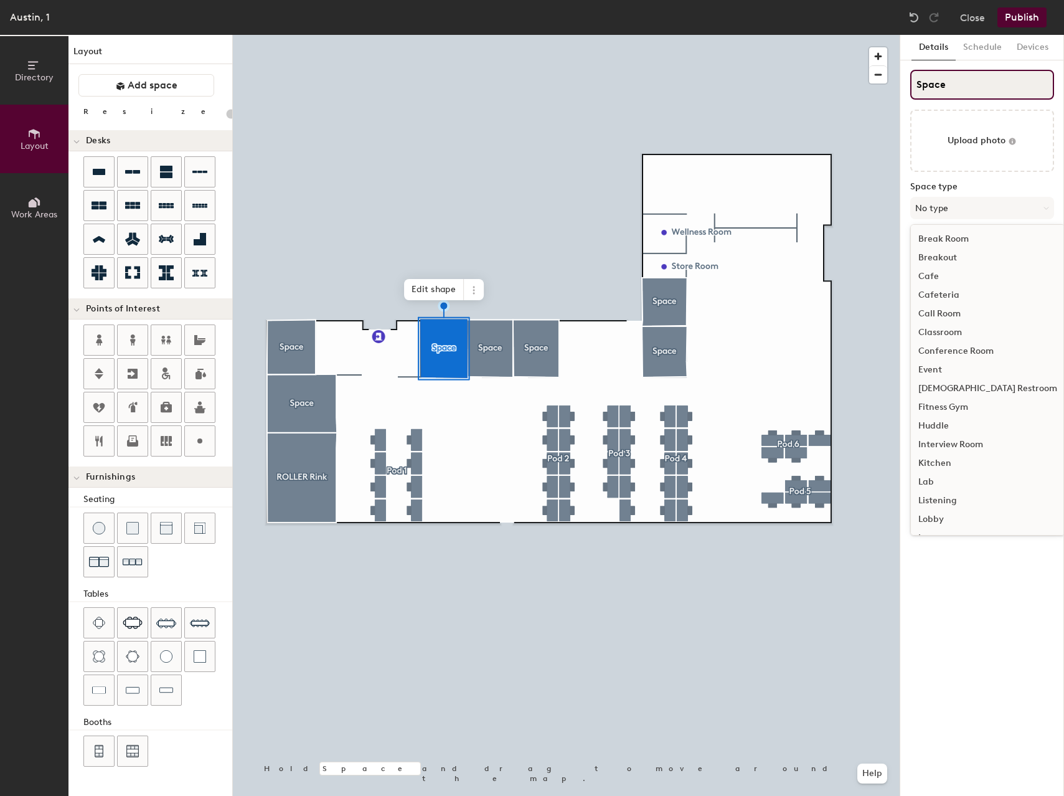
click at [951, 82] on input "Space" at bounding box center [982, 85] width 144 height 30
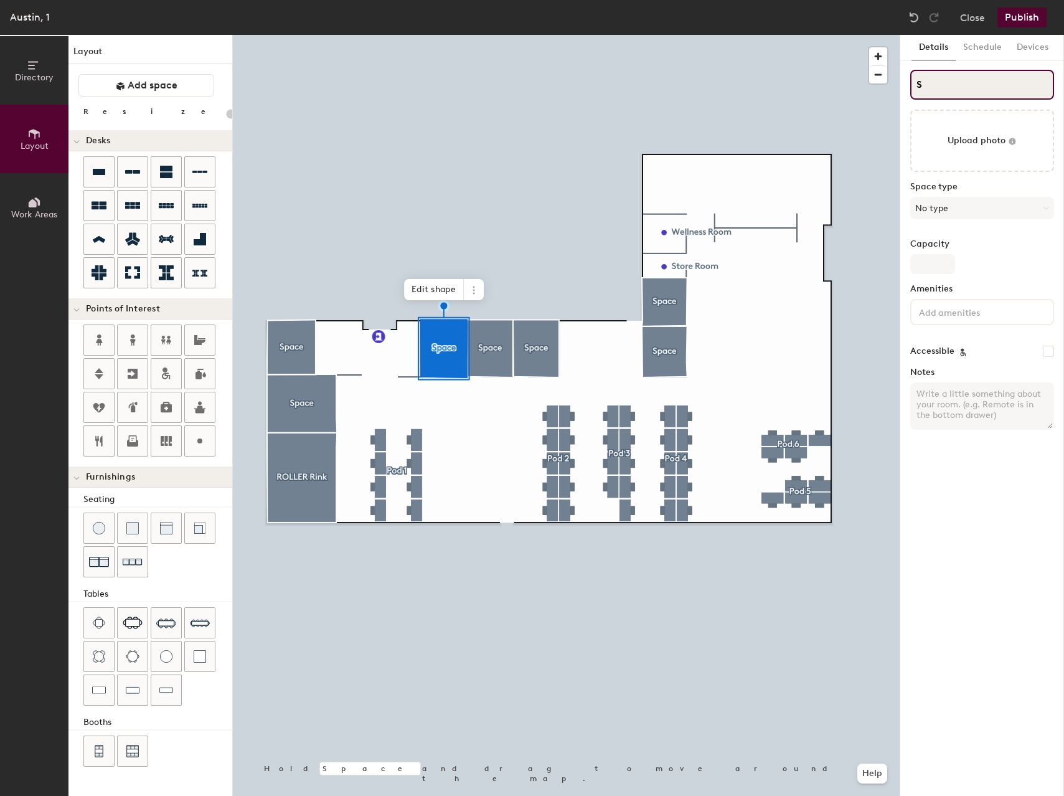
type input "Sp"
type input "20"
type input "Splash Z"
type input "20"
type input "Splash Zo"
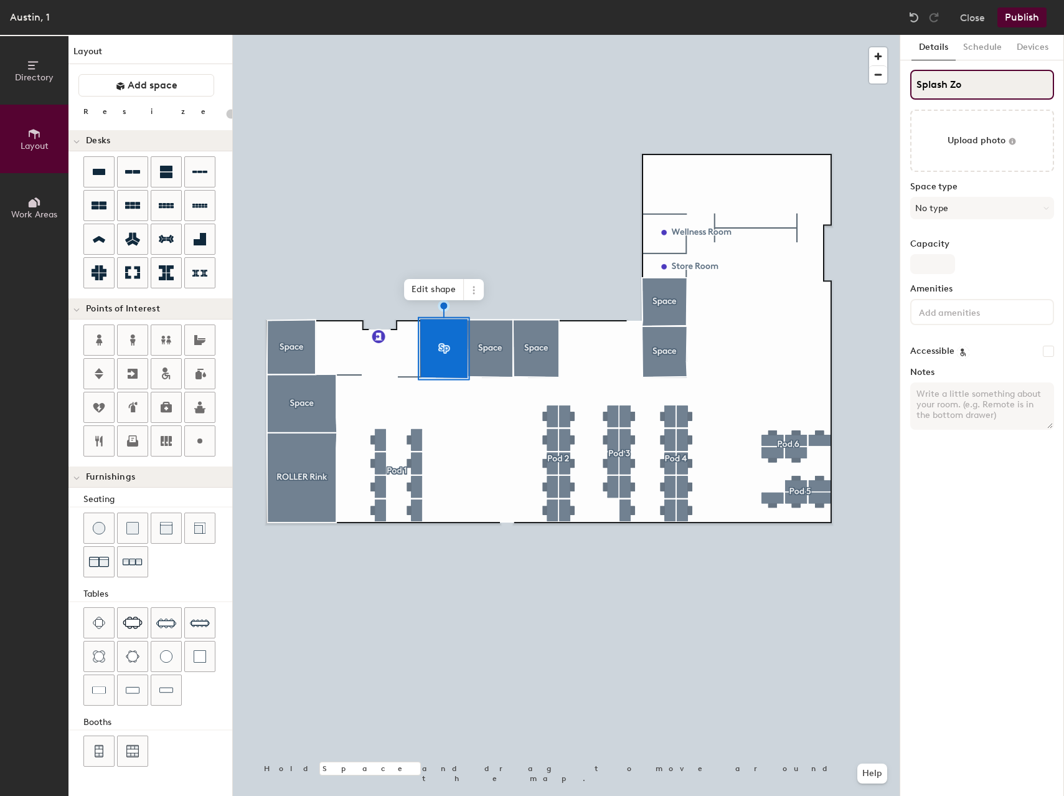
type input "20"
type input "Splash Zone"
type input "20"
type input "Splash Zone"
click at [953, 84] on input "Space" at bounding box center [982, 85] width 144 height 30
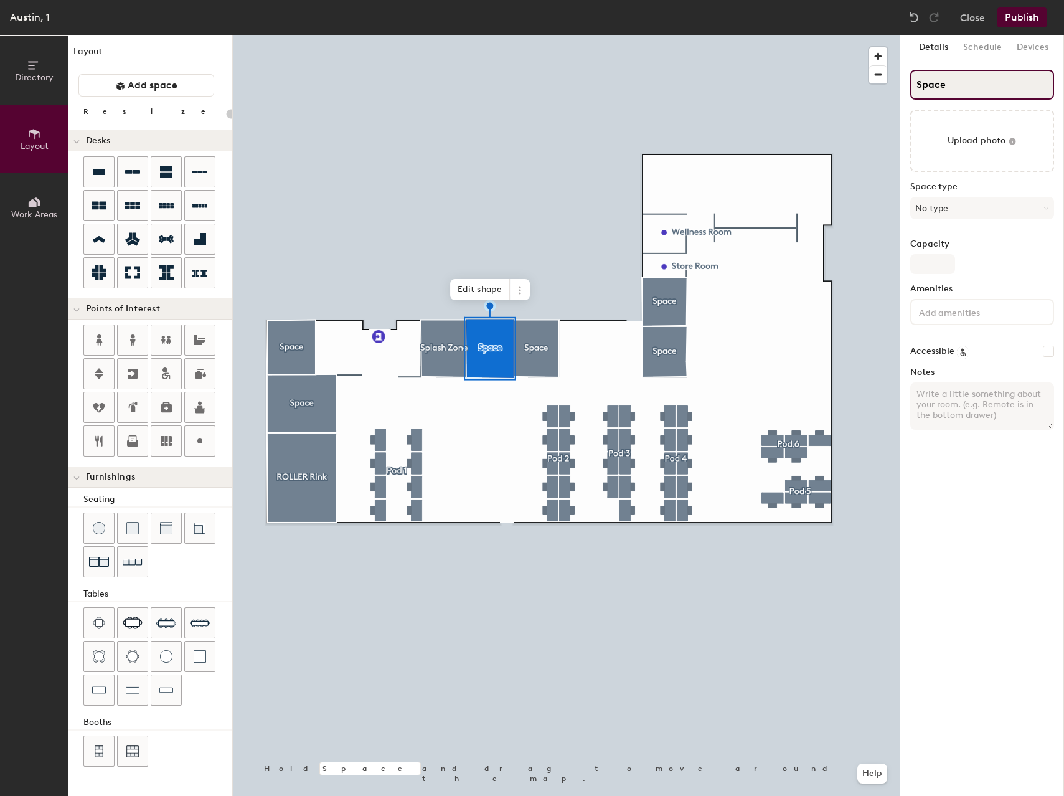
type input "20"
type input "B"
type input "20"
type input "Bounce"
type input "20"
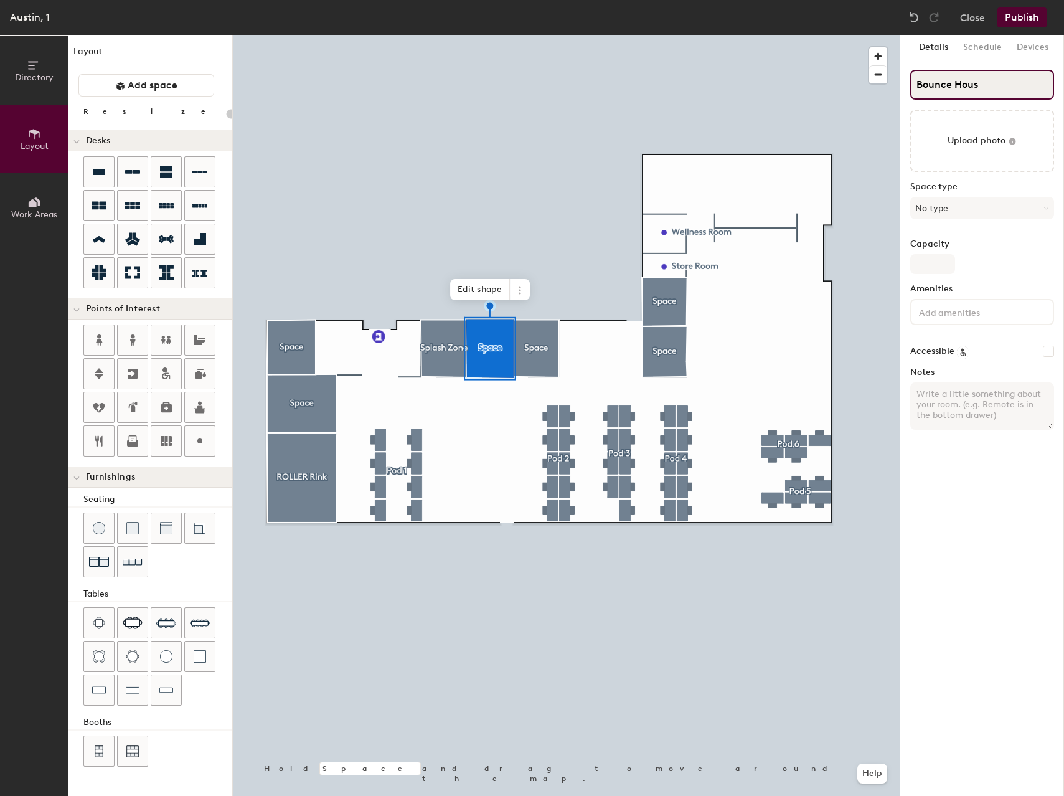
type input "Bounce House"
type input "20"
type input "Bounce House"
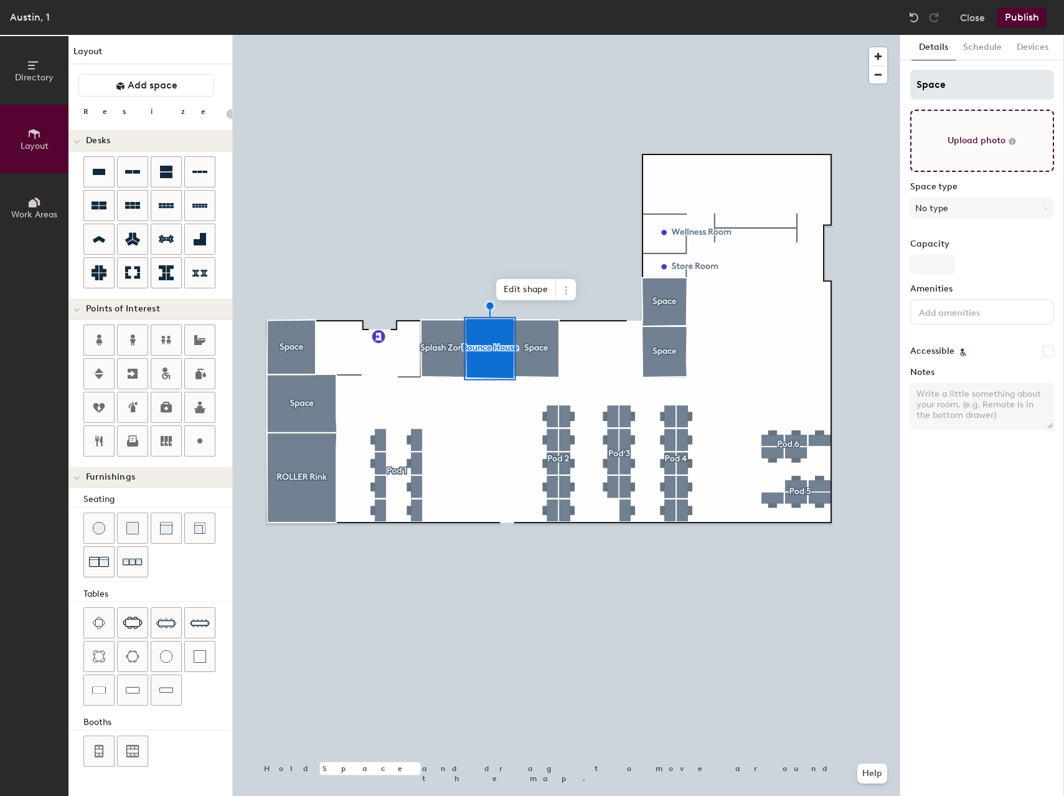
type input "20"
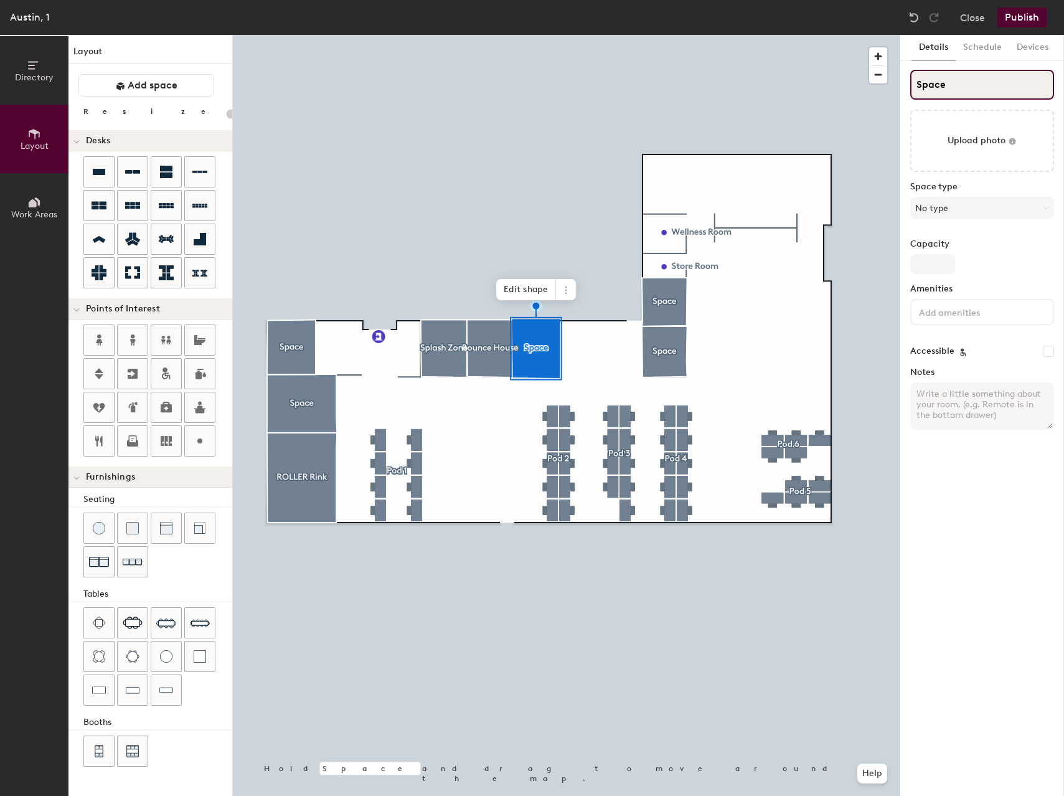
click at [996, 78] on input "Space" at bounding box center [982, 85] width 144 height 30
type input "B"
type input "20"
type input "Ball P"
type input "20"
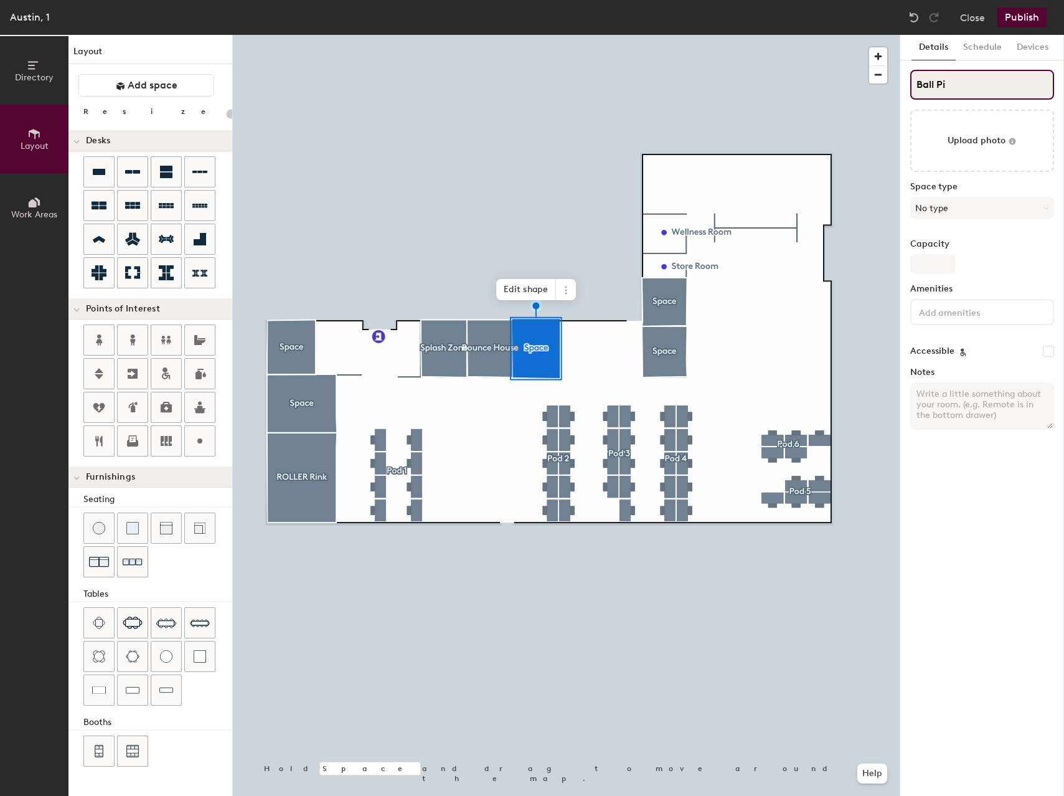
type input "Ball Pit"
type input "20"
type input "Ball Pit"
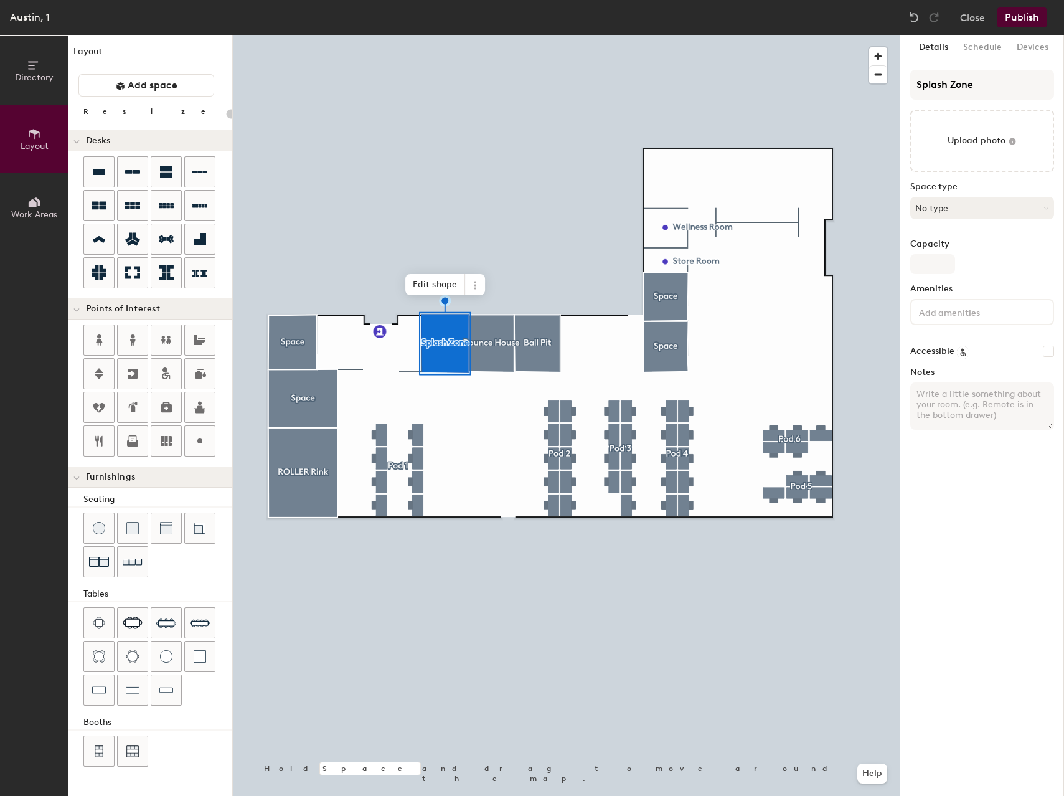
click at [1020, 202] on button "No type" at bounding box center [982, 208] width 144 height 22
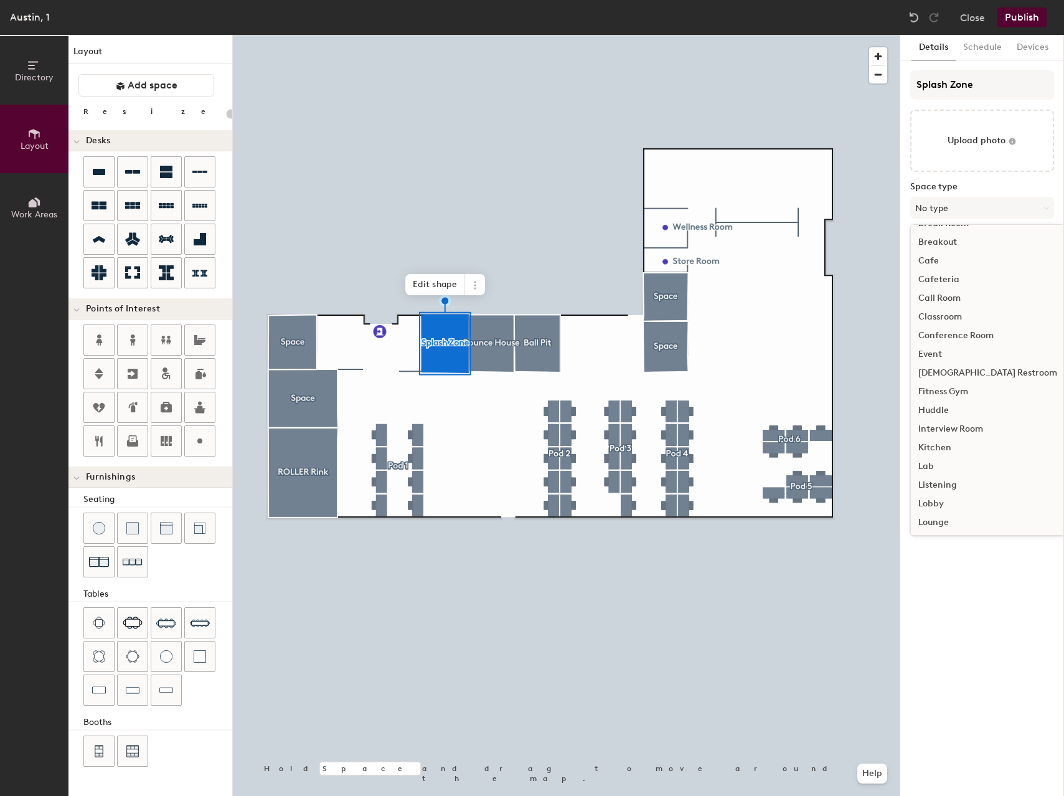
scroll to position [279, 0]
click at [964, 296] on div "Meeting Room" at bounding box center [988, 296] width 154 height 19
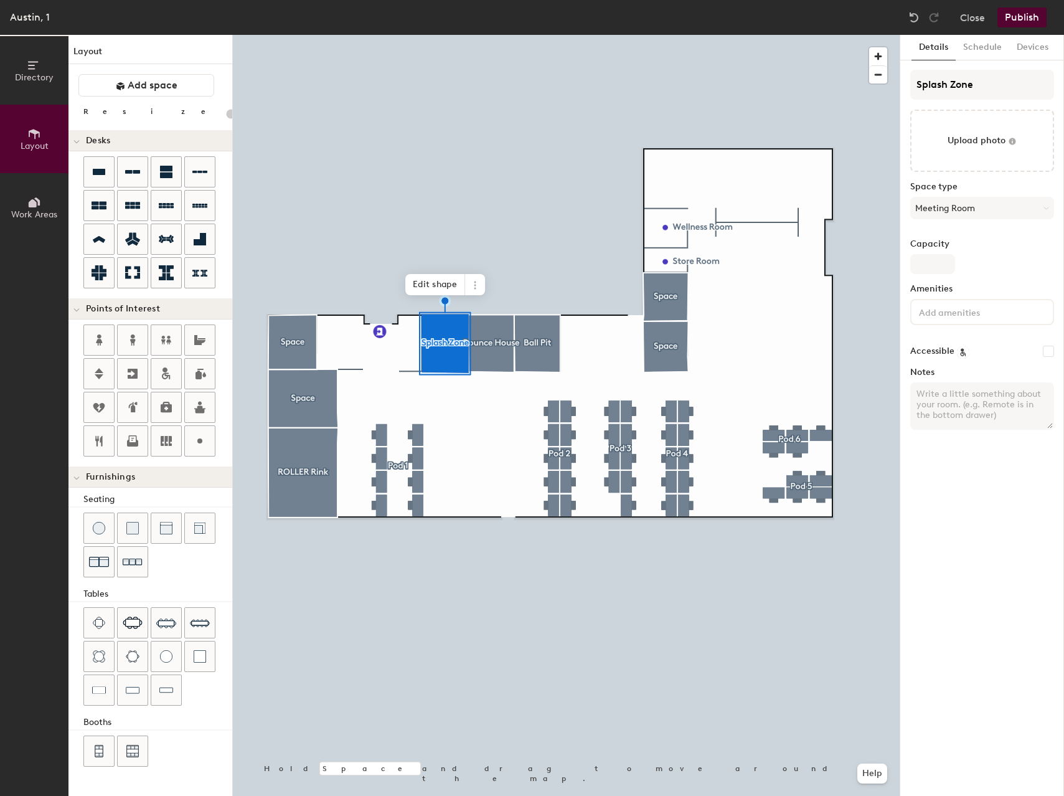
click at [495, 35] on div at bounding box center [566, 35] width 667 height 0
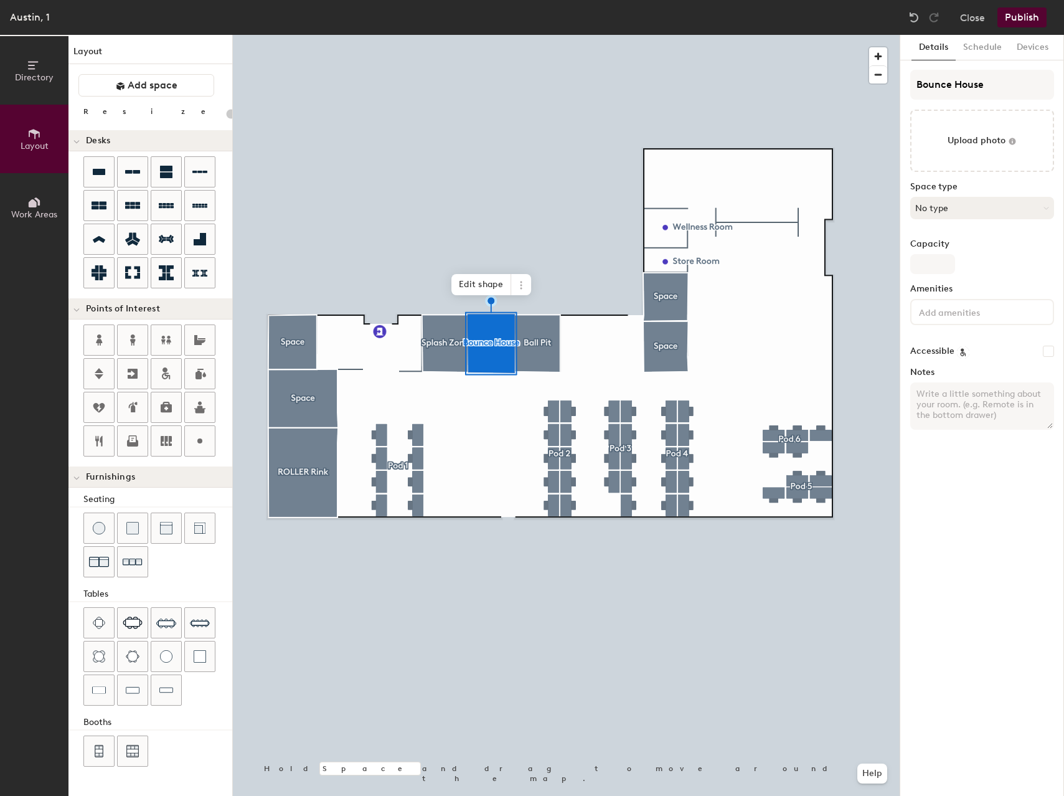
click at [1020, 202] on button "No type" at bounding box center [982, 208] width 144 height 22
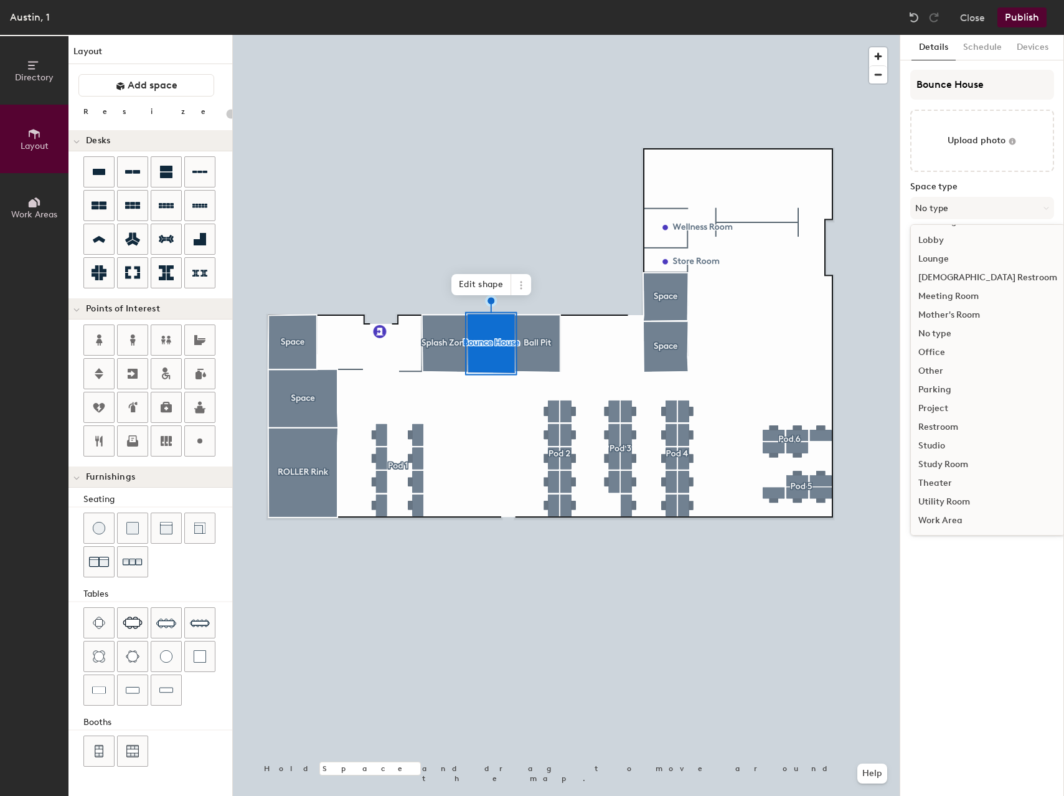
click at [951, 294] on div "Meeting Room" at bounding box center [988, 296] width 154 height 19
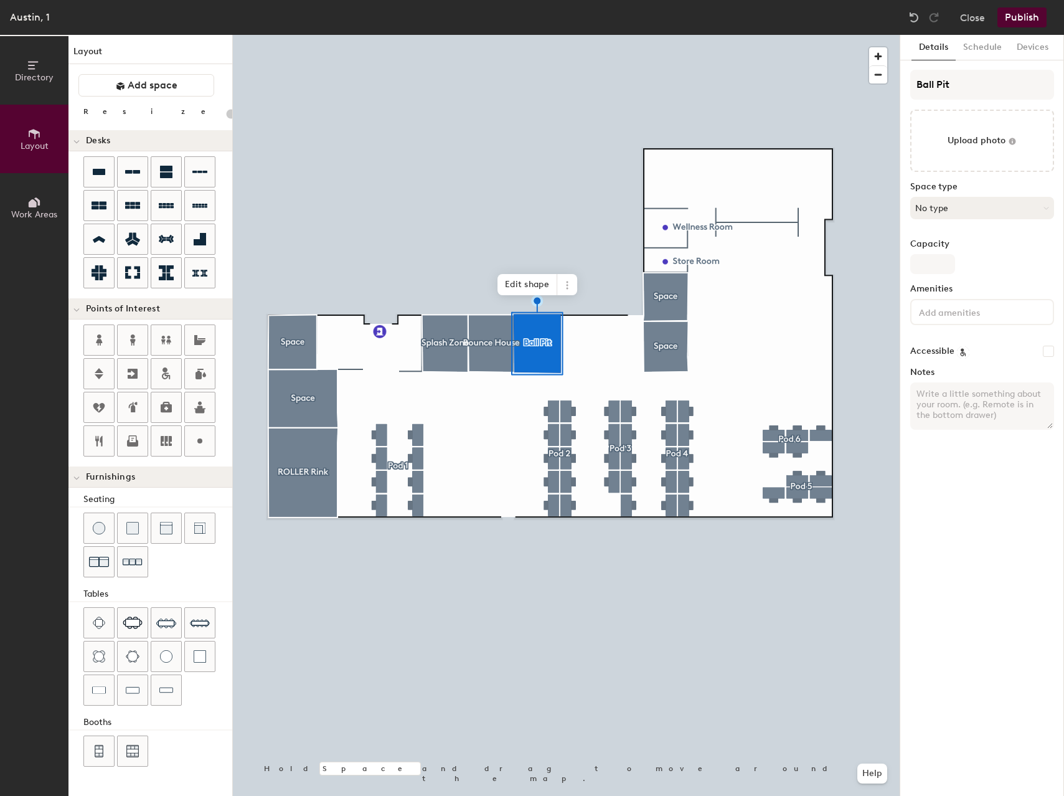
click at [972, 214] on button "No type" at bounding box center [982, 208] width 144 height 22
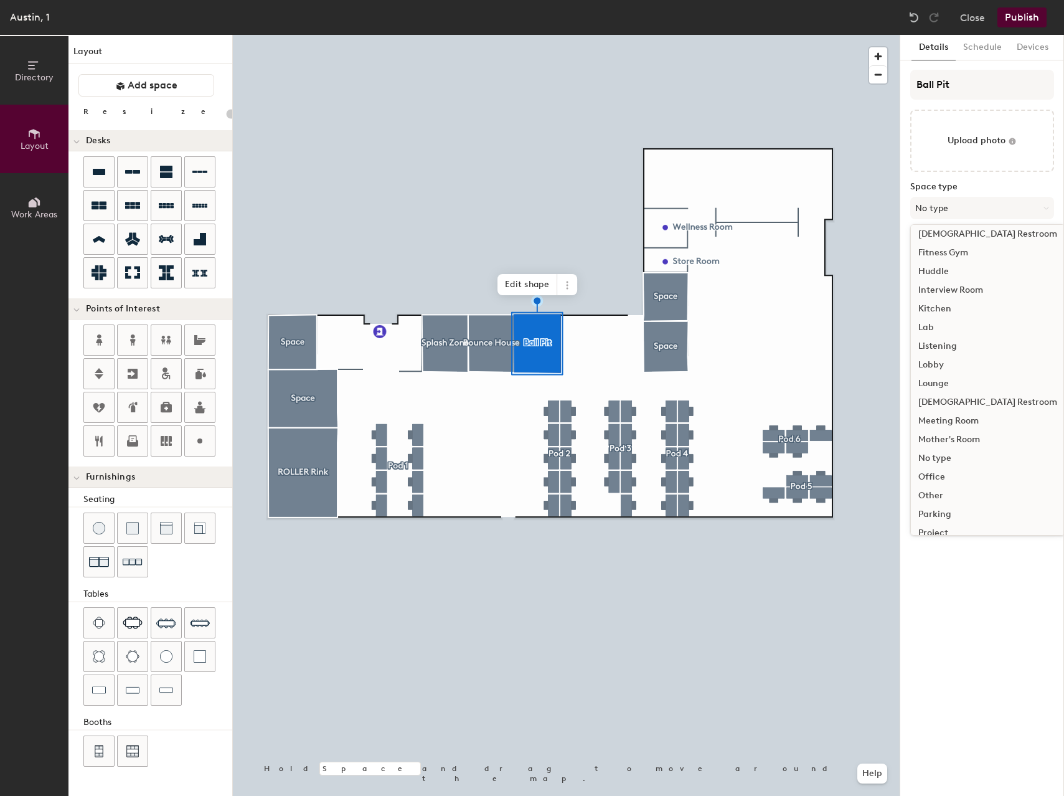
scroll to position [225, 0]
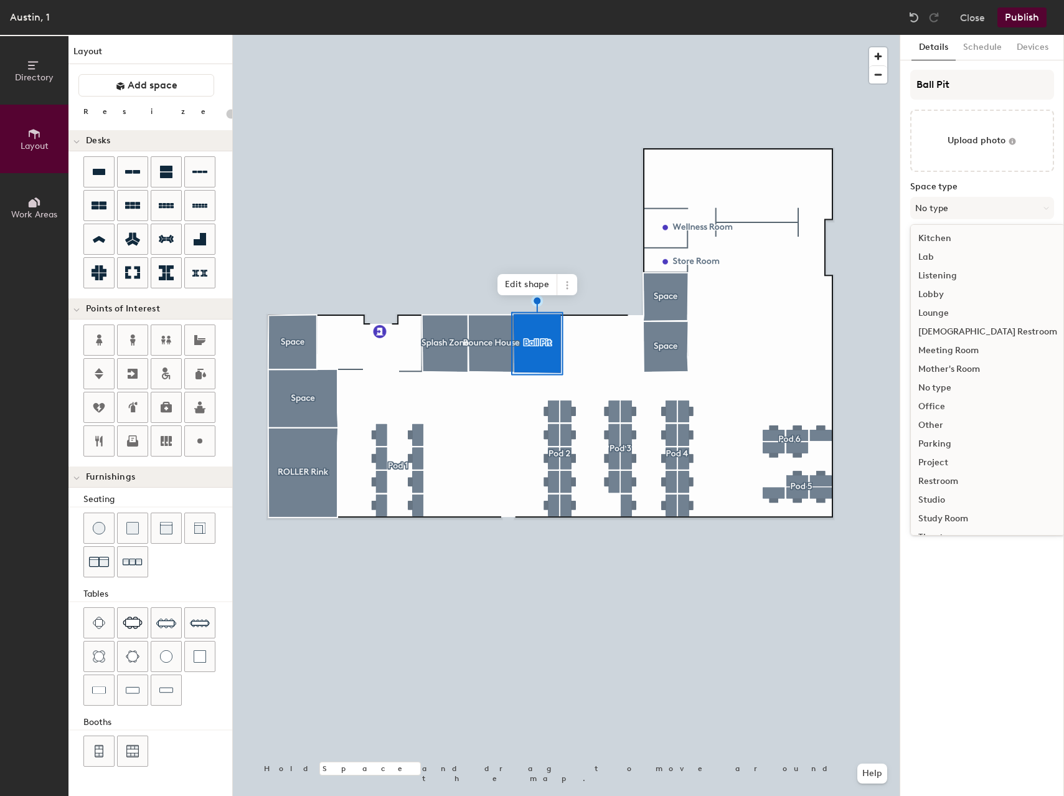
click at [968, 348] on div "Meeting Room" at bounding box center [988, 350] width 154 height 19
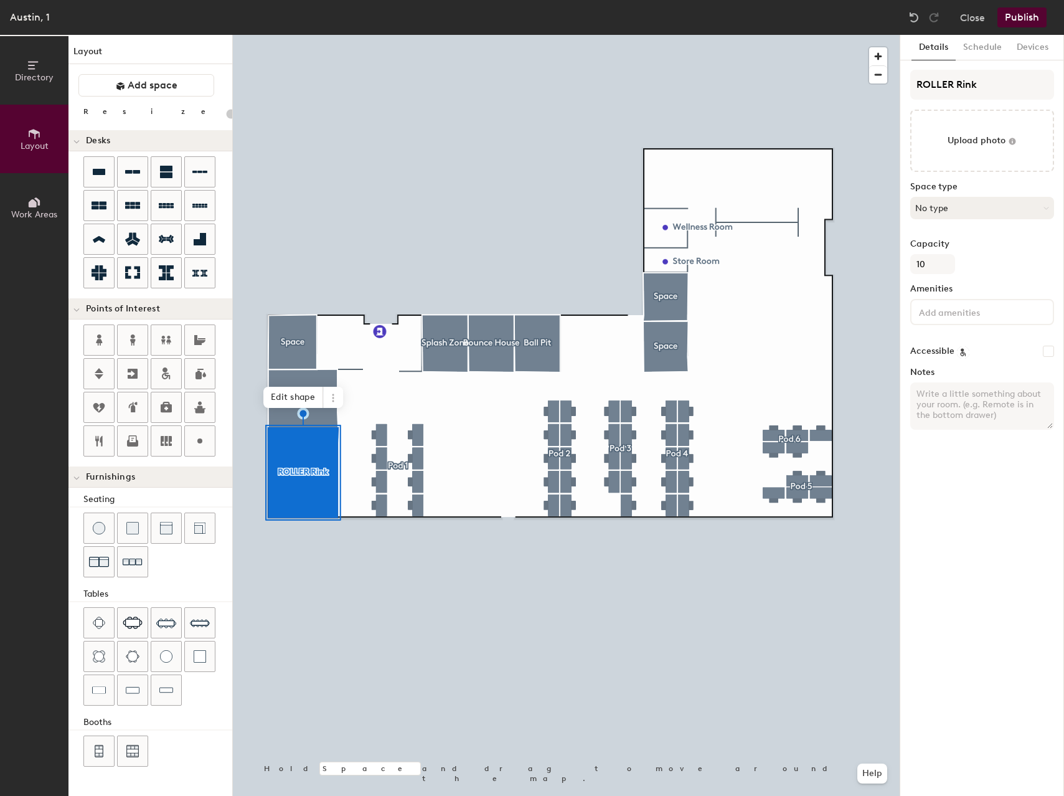
click at [1003, 210] on button "No type" at bounding box center [982, 208] width 144 height 22
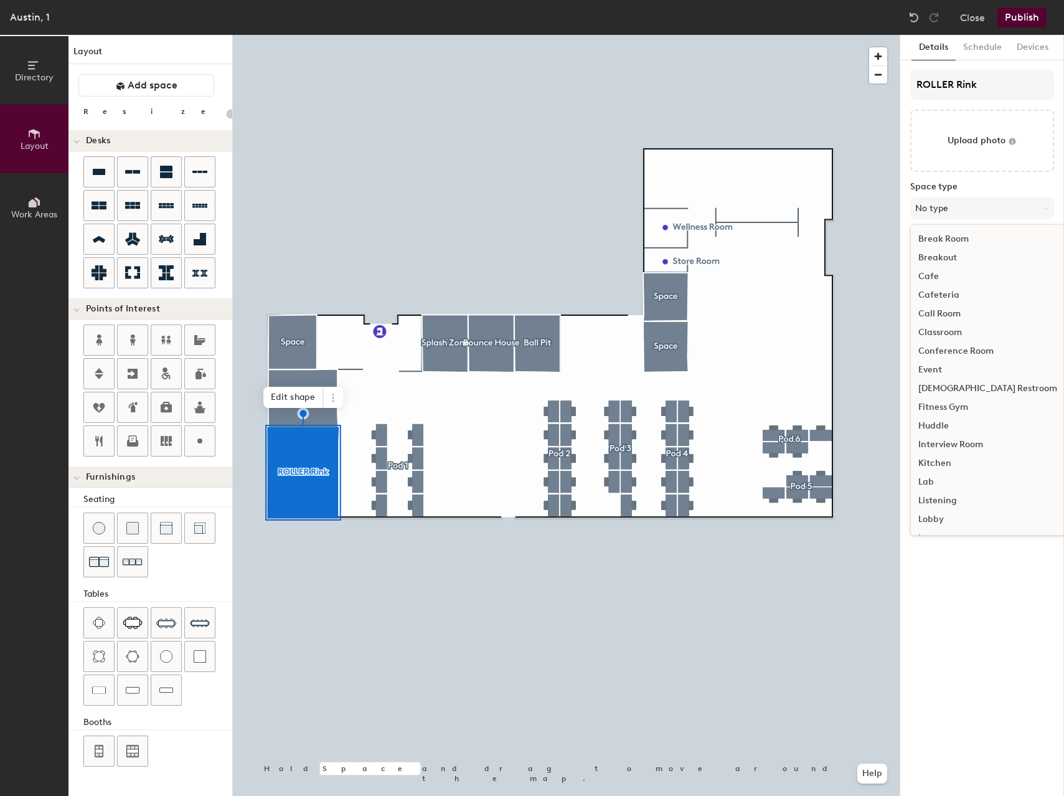
scroll to position [279, 0]
click at [952, 297] on div "Meeting Room" at bounding box center [988, 296] width 154 height 19
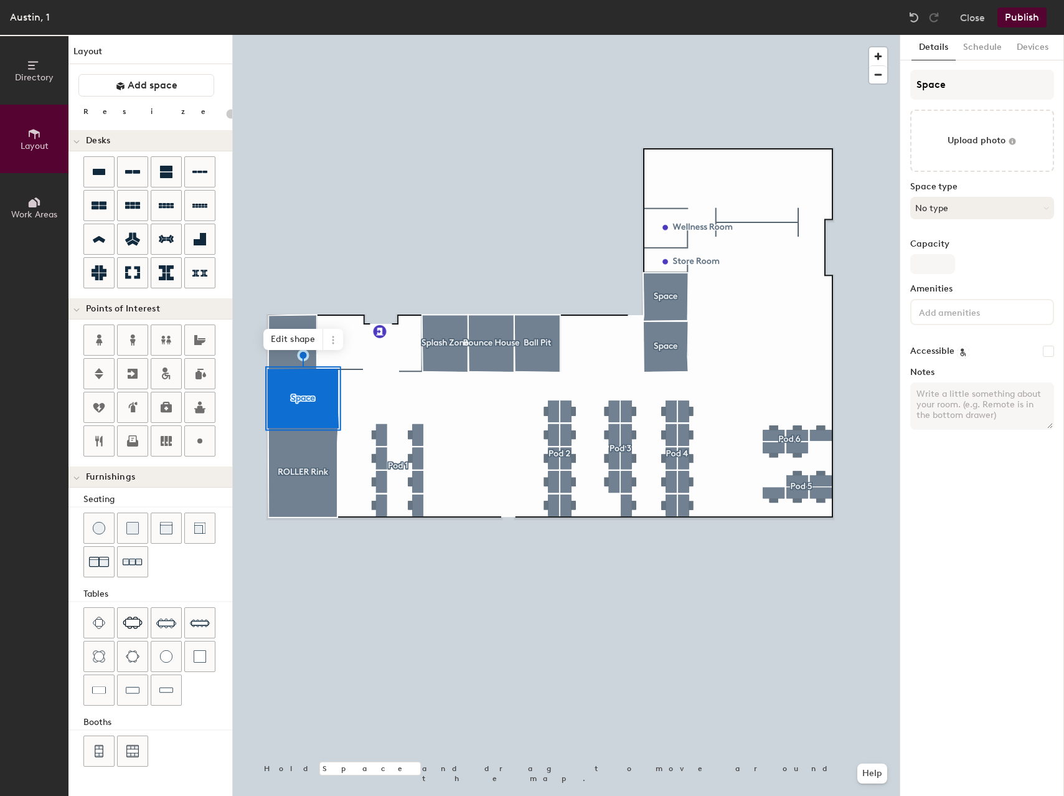
click at [1012, 208] on button "No type" at bounding box center [982, 208] width 144 height 22
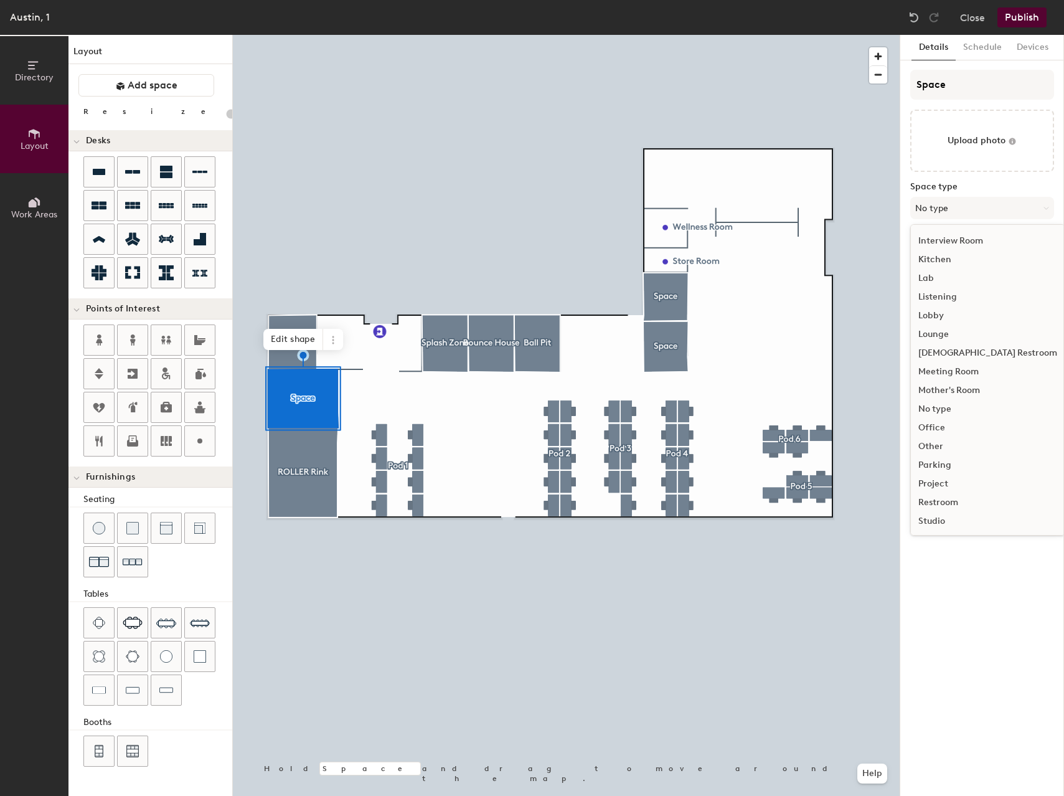
scroll to position [255, 0]
click at [978, 321] on div "Meeting Room" at bounding box center [988, 320] width 154 height 19
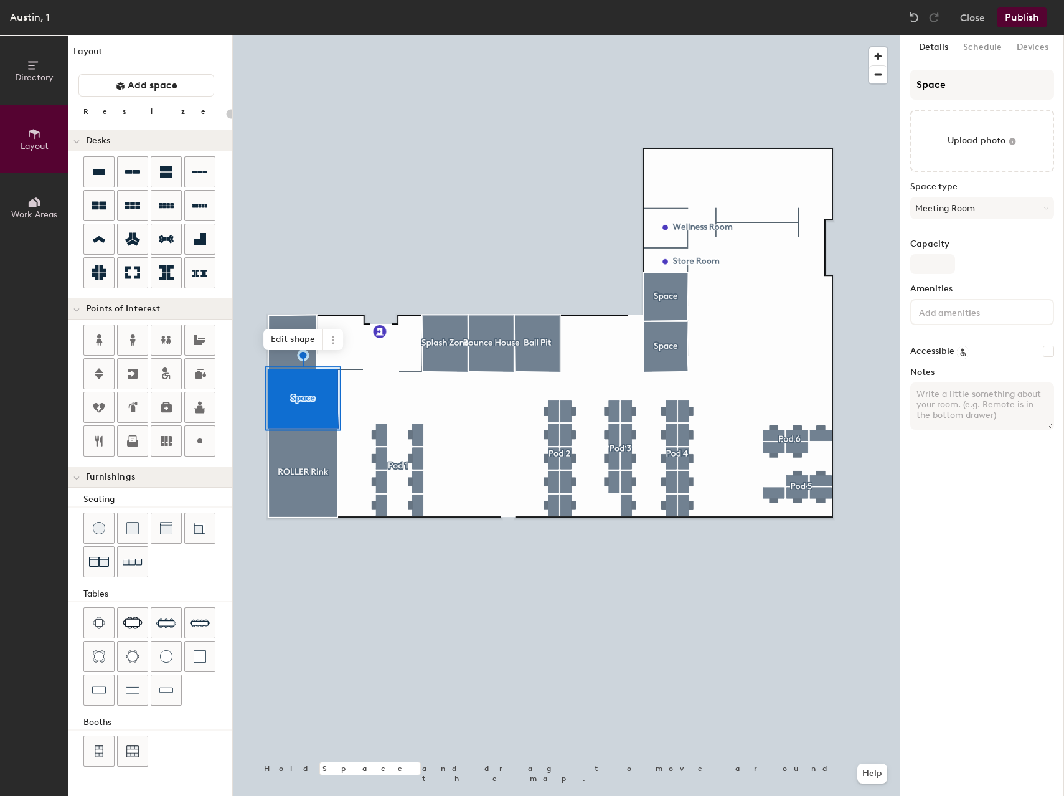
click at [613, 35] on div at bounding box center [566, 35] width 667 height 0
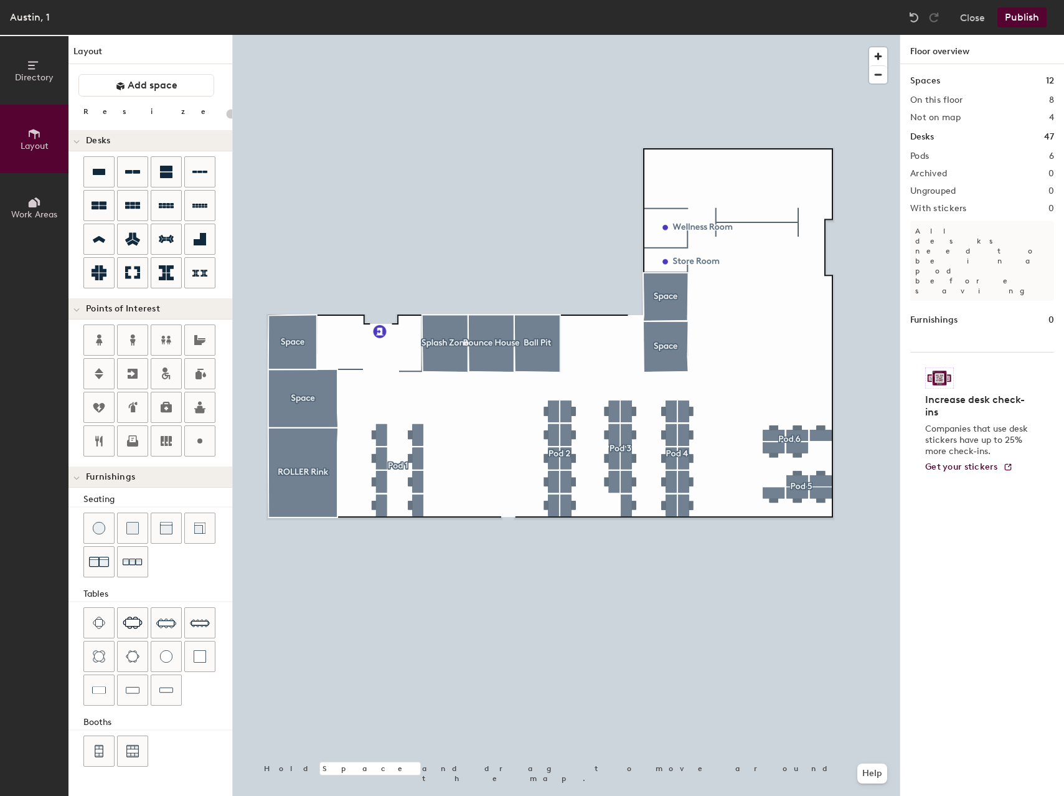
click at [1023, 19] on button "Publish" at bounding box center [1021, 17] width 49 height 20
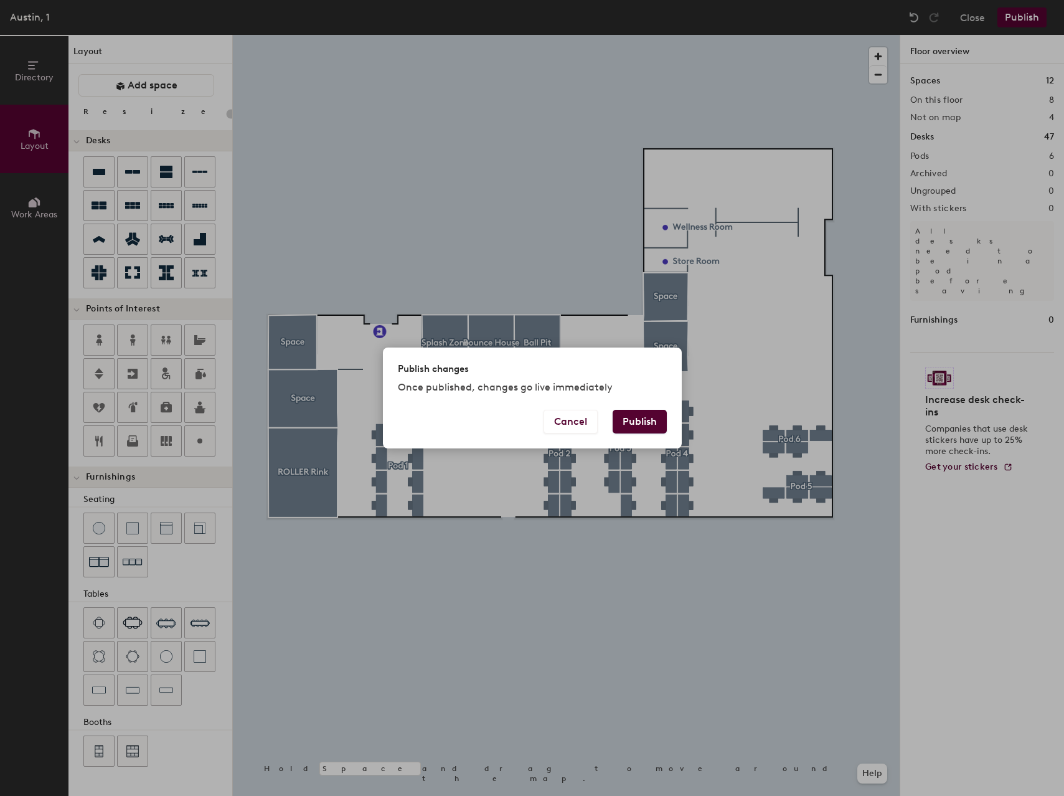
click at [639, 423] on button "Publish" at bounding box center [640, 422] width 54 height 24
type input "20"
